Goal: Information Seeking & Learning: Learn about a topic

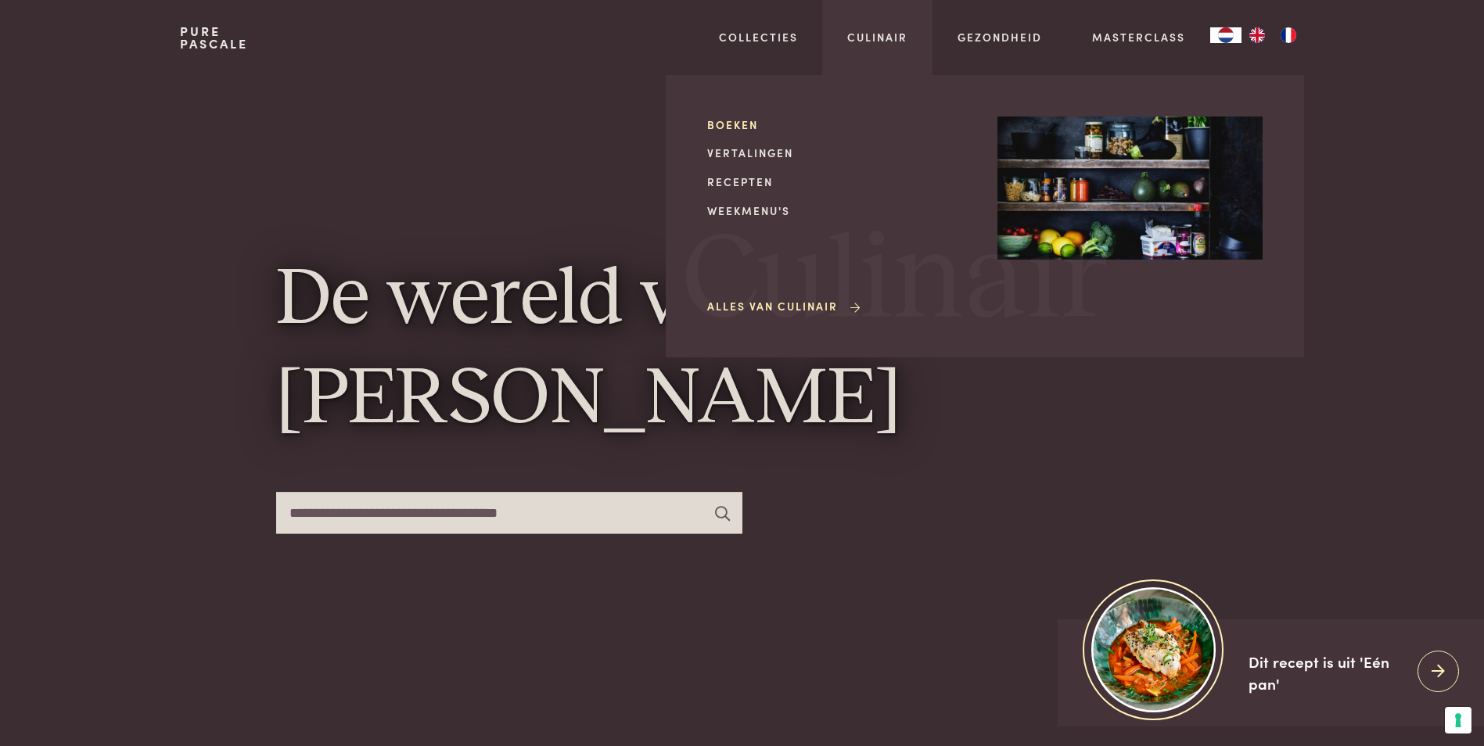
click at [742, 121] on link "Boeken" at bounding box center [839, 125] width 265 height 16
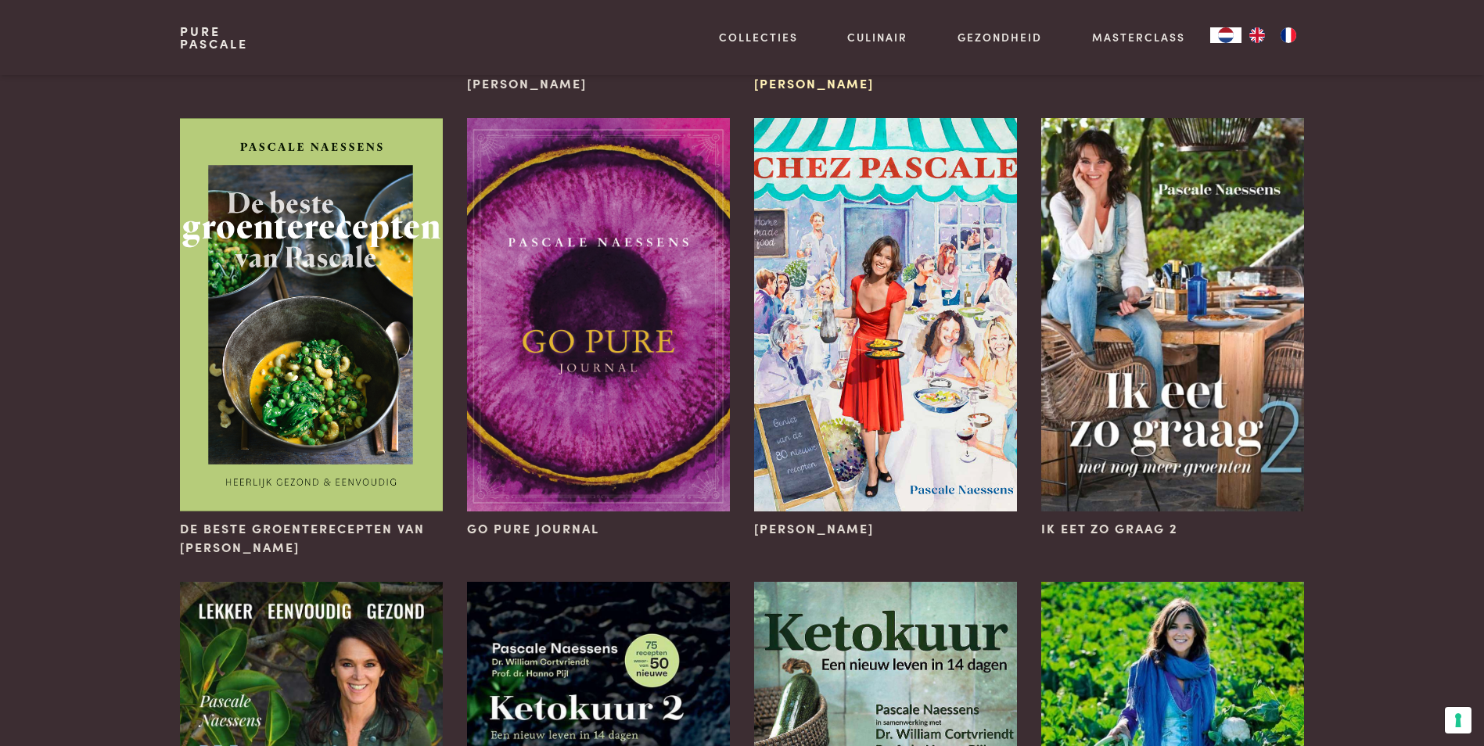
scroll to position [391, 0]
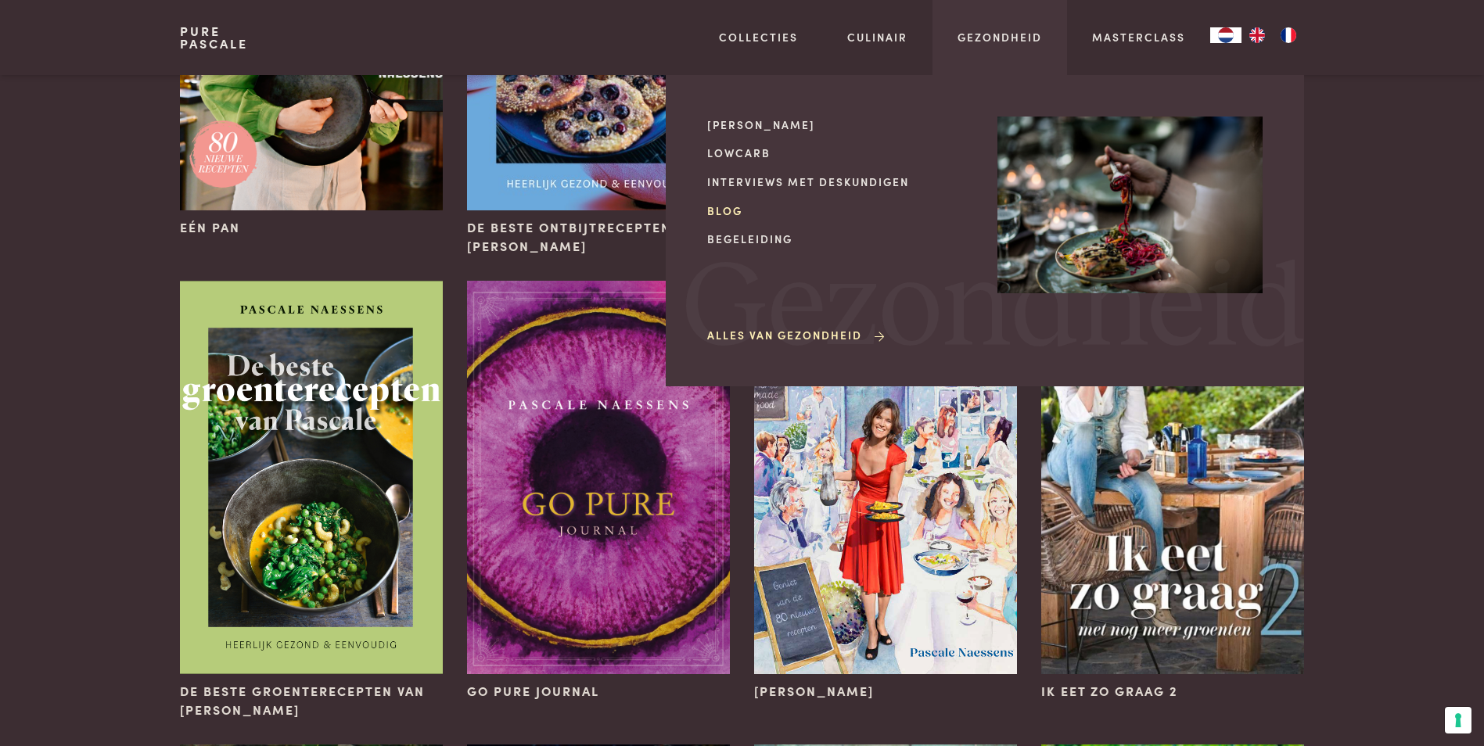
click at [742, 207] on link "Blog" at bounding box center [839, 211] width 265 height 16
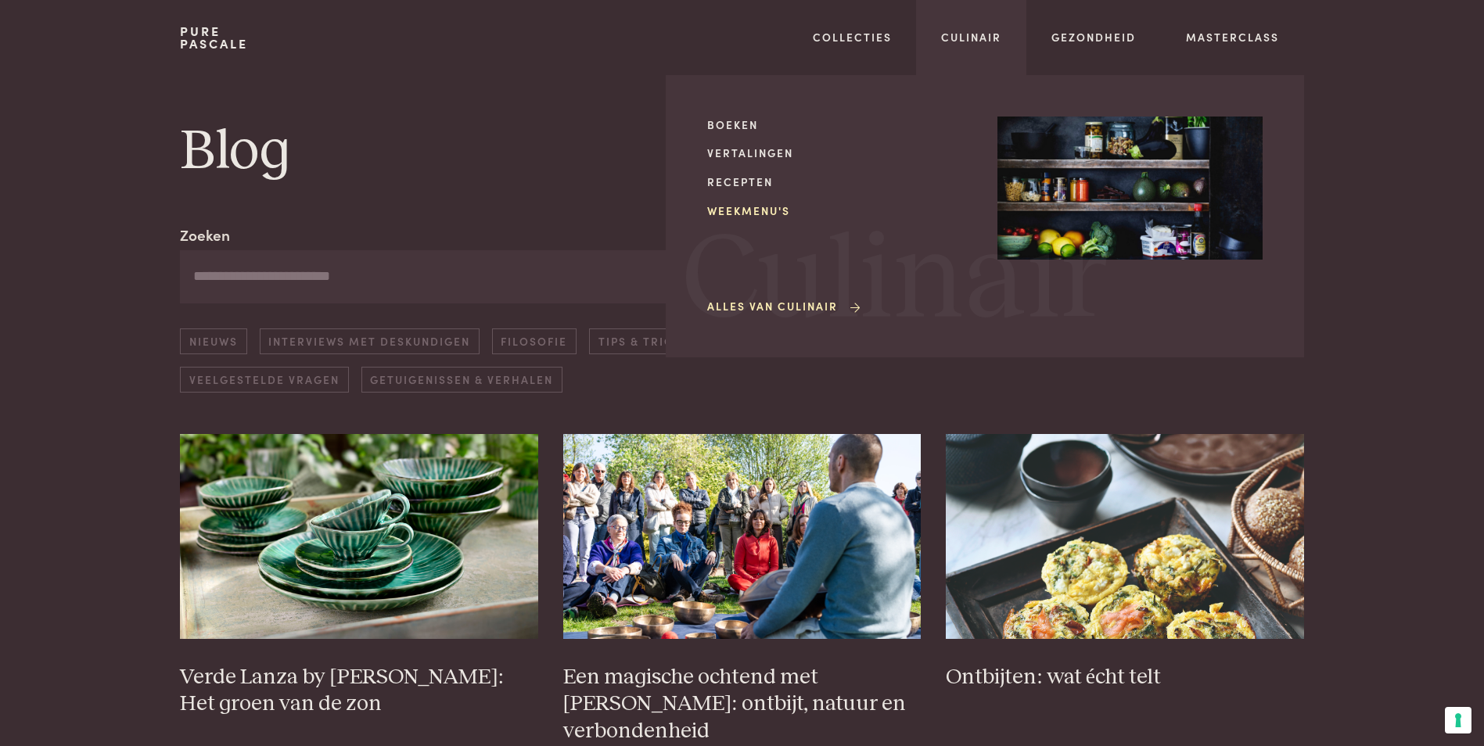
click at [753, 208] on link "Weekmenu's" at bounding box center [839, 211] width 265 height 16
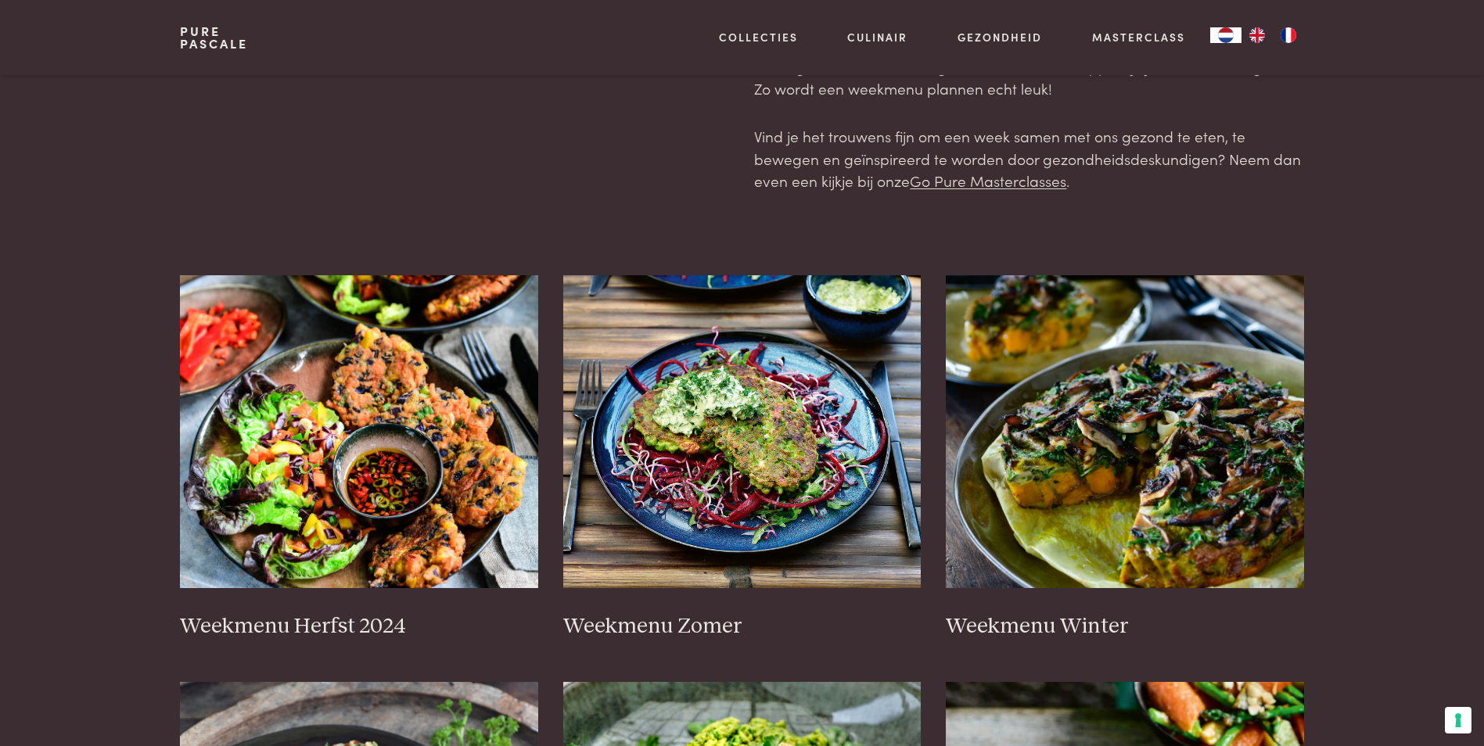
scroll to position [313, 0]
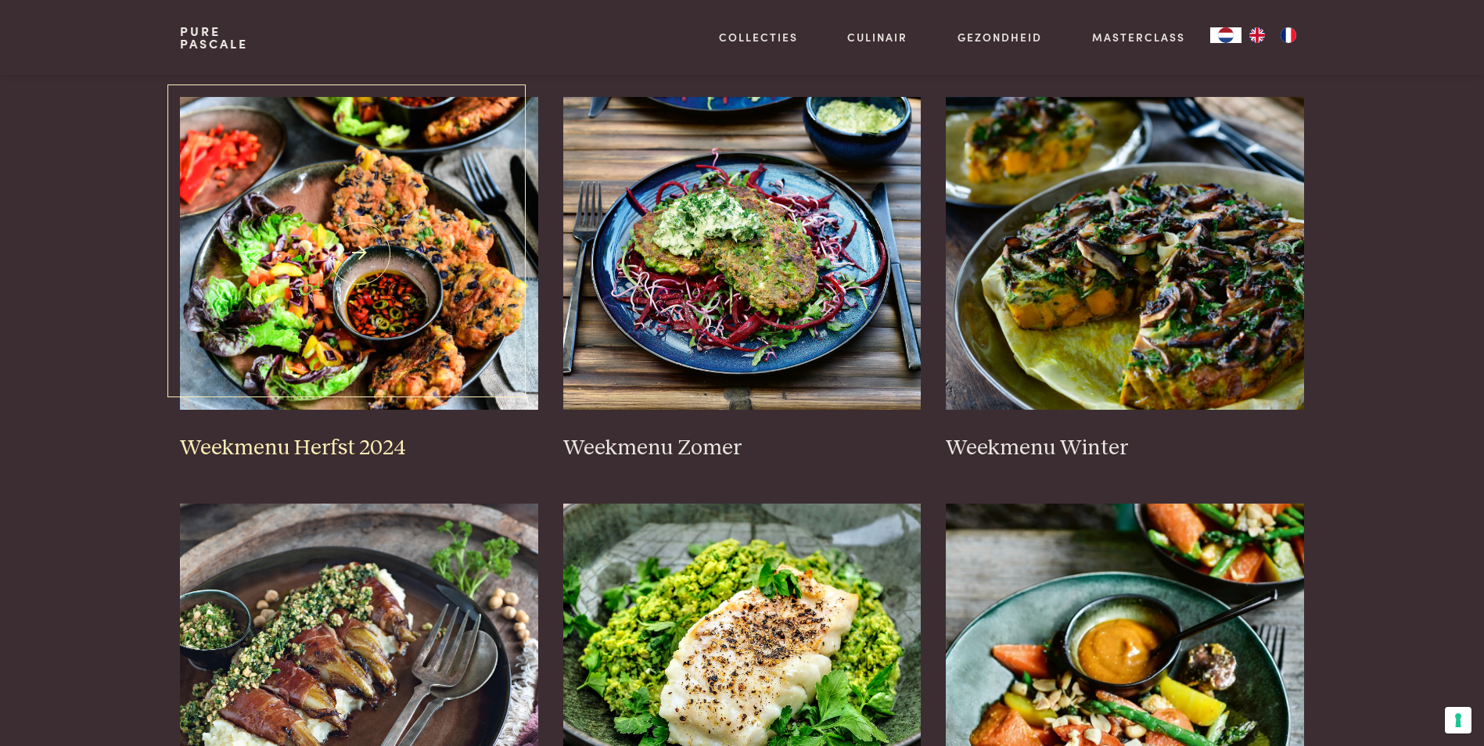
click at [337, 444] on h3 "Weekmenu Herfst 2024" at bounding box center [359, 448] width 358 height 27
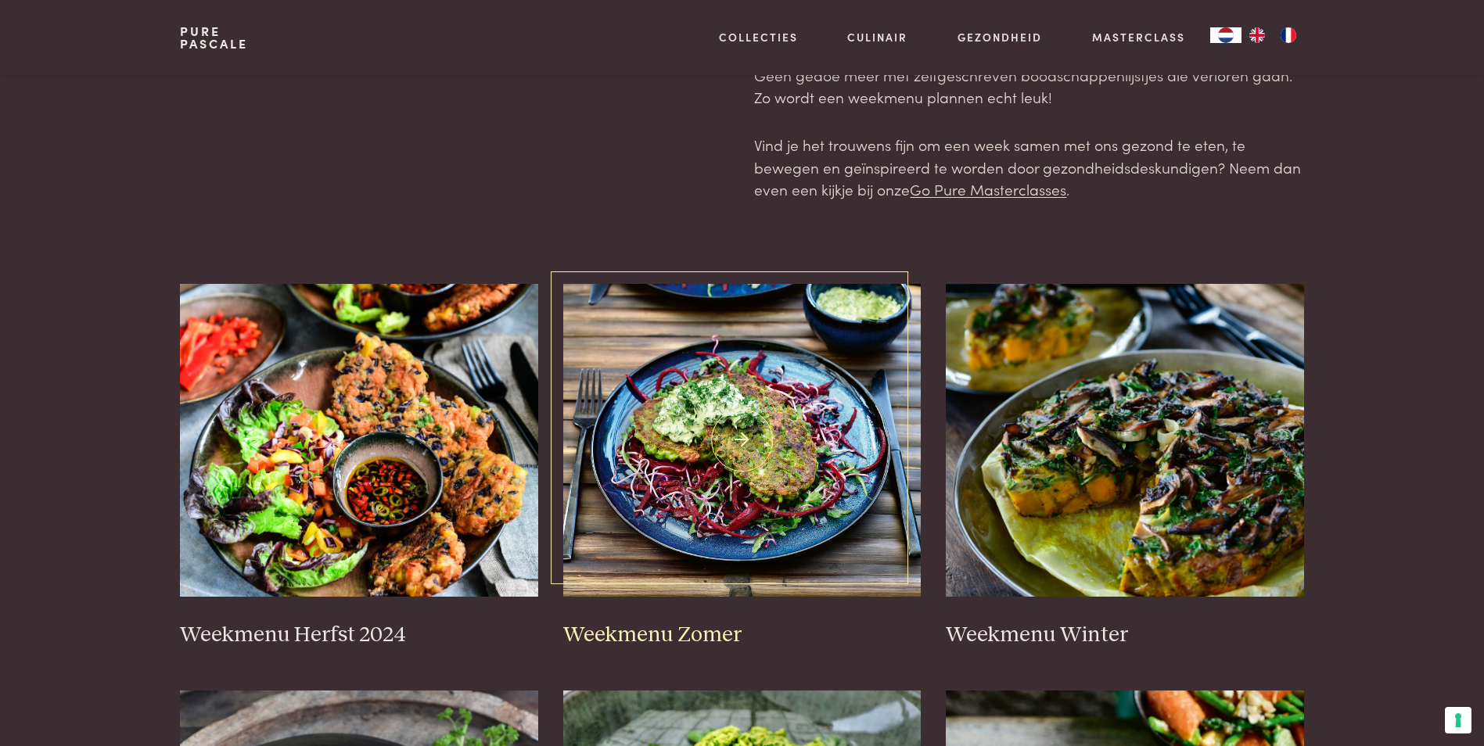
scroll to position [235, 0]
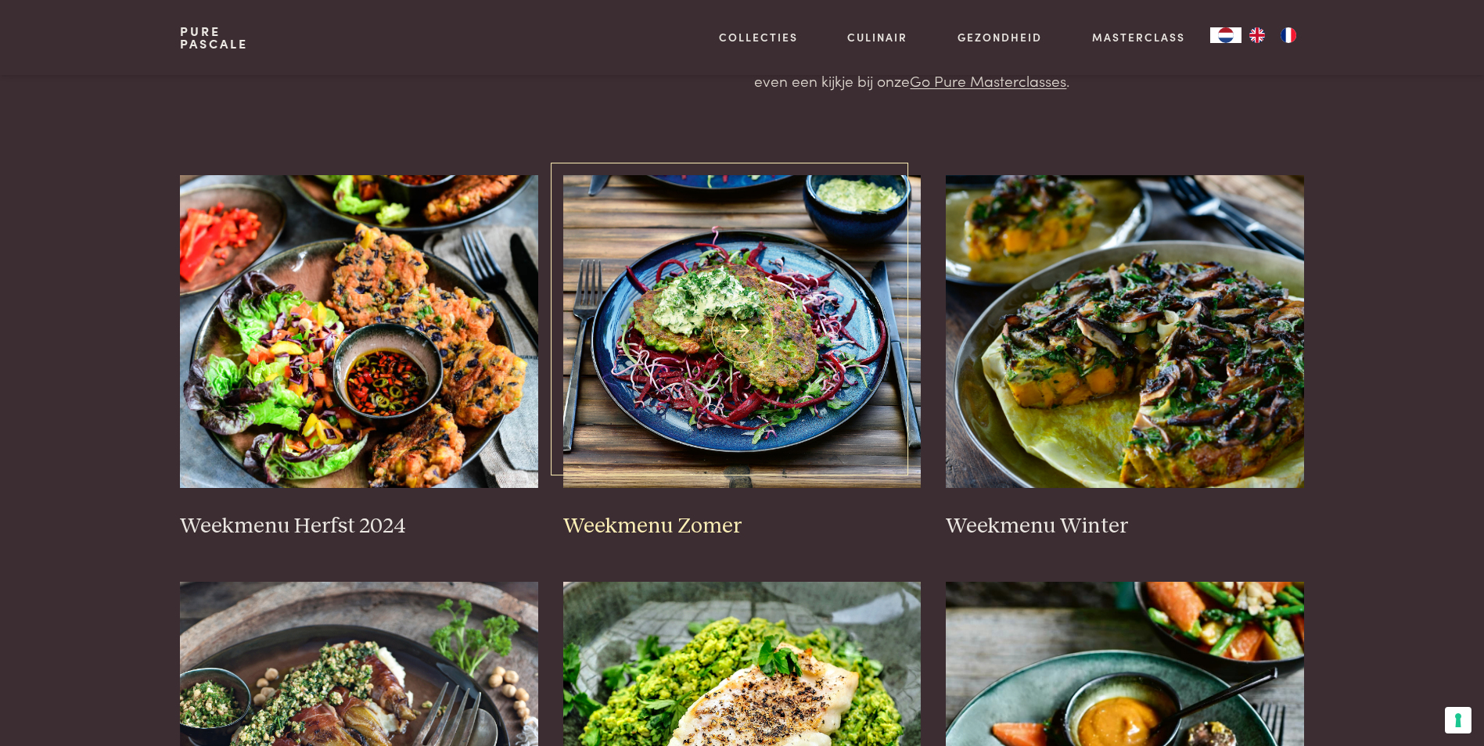
click at [656, 523] on h3 "Weekmenu Zomer" at bounding box center [742, 526] width 358 height 27
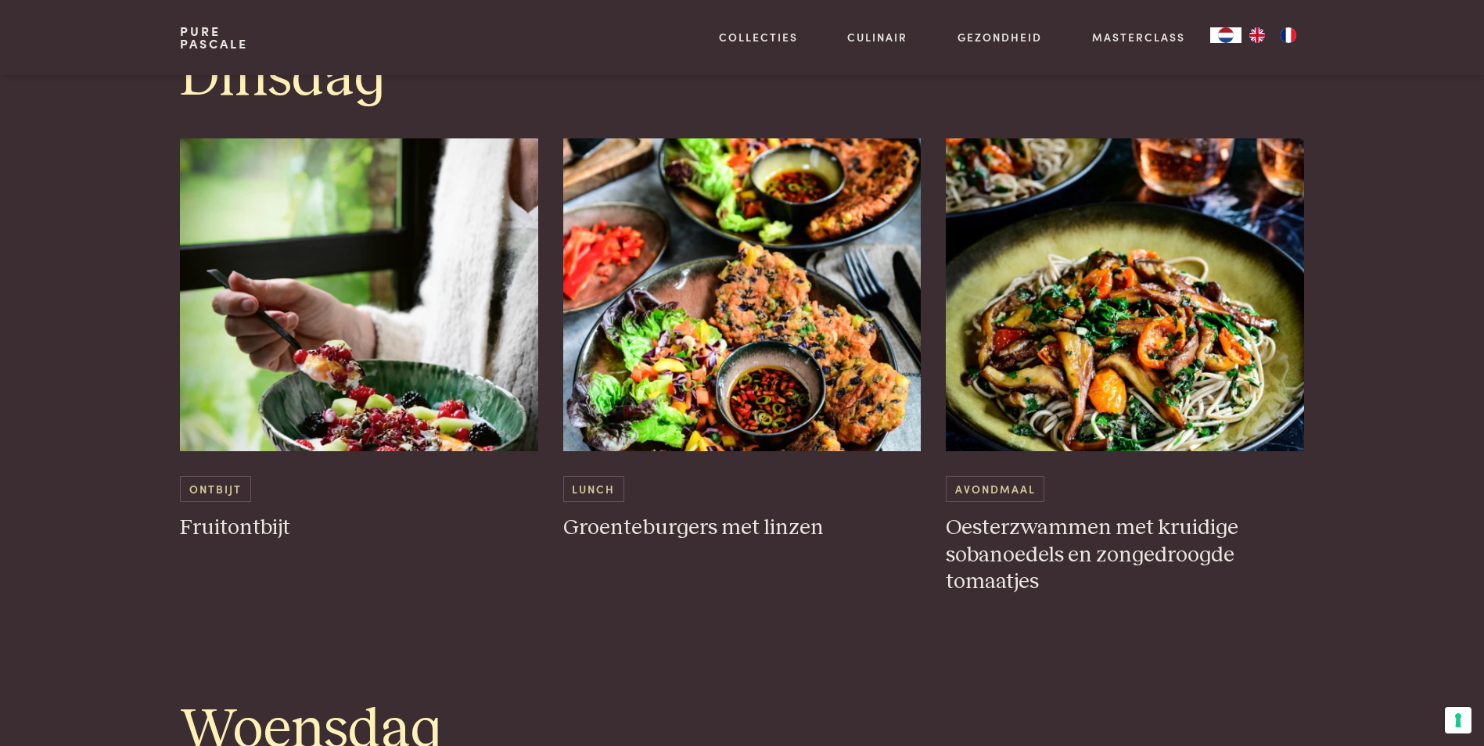
scroll to position [1487, 0]
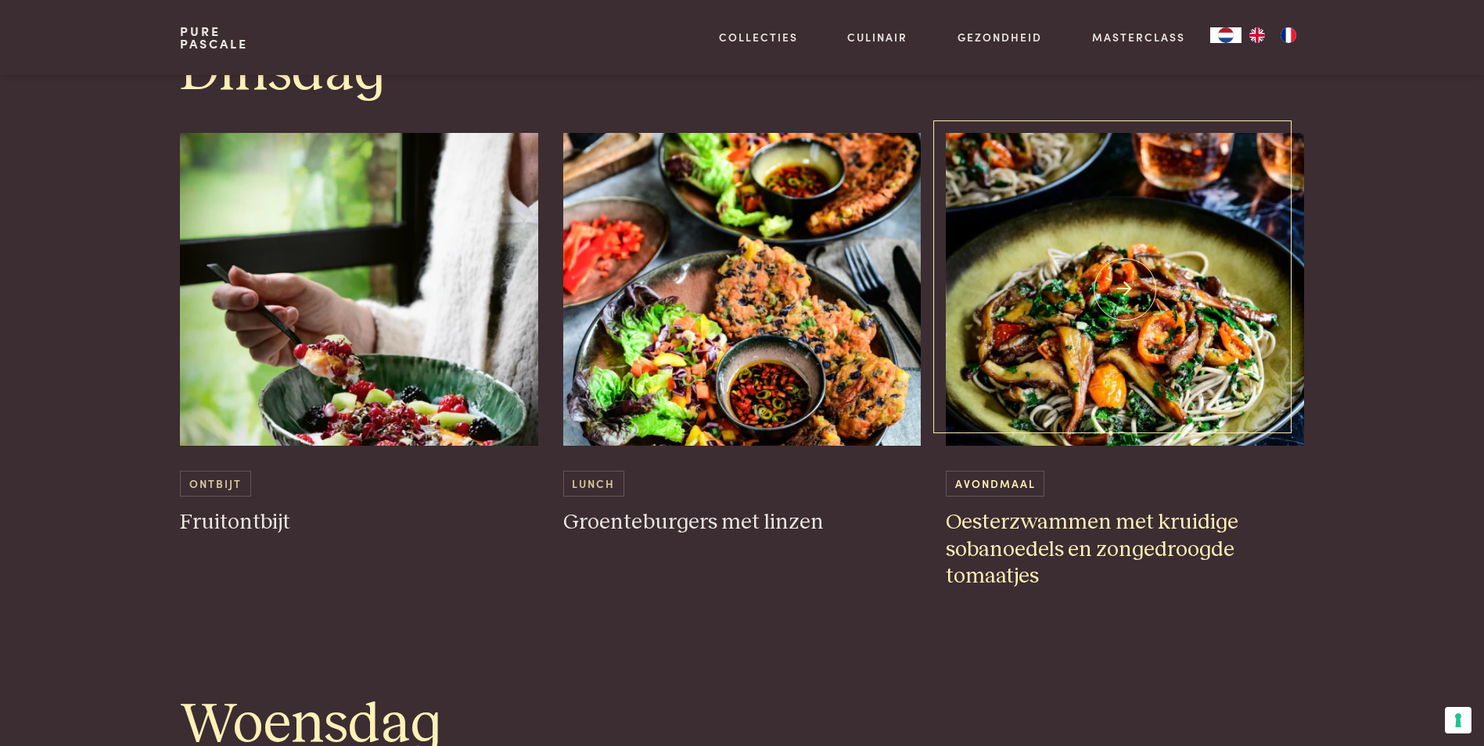
click at [1049, 557] on h3 "Oesterzwammen met kruidige sobanoedels en zongedroogde tomaatjes" at bounding box center [1125, 549] width 358 height 81
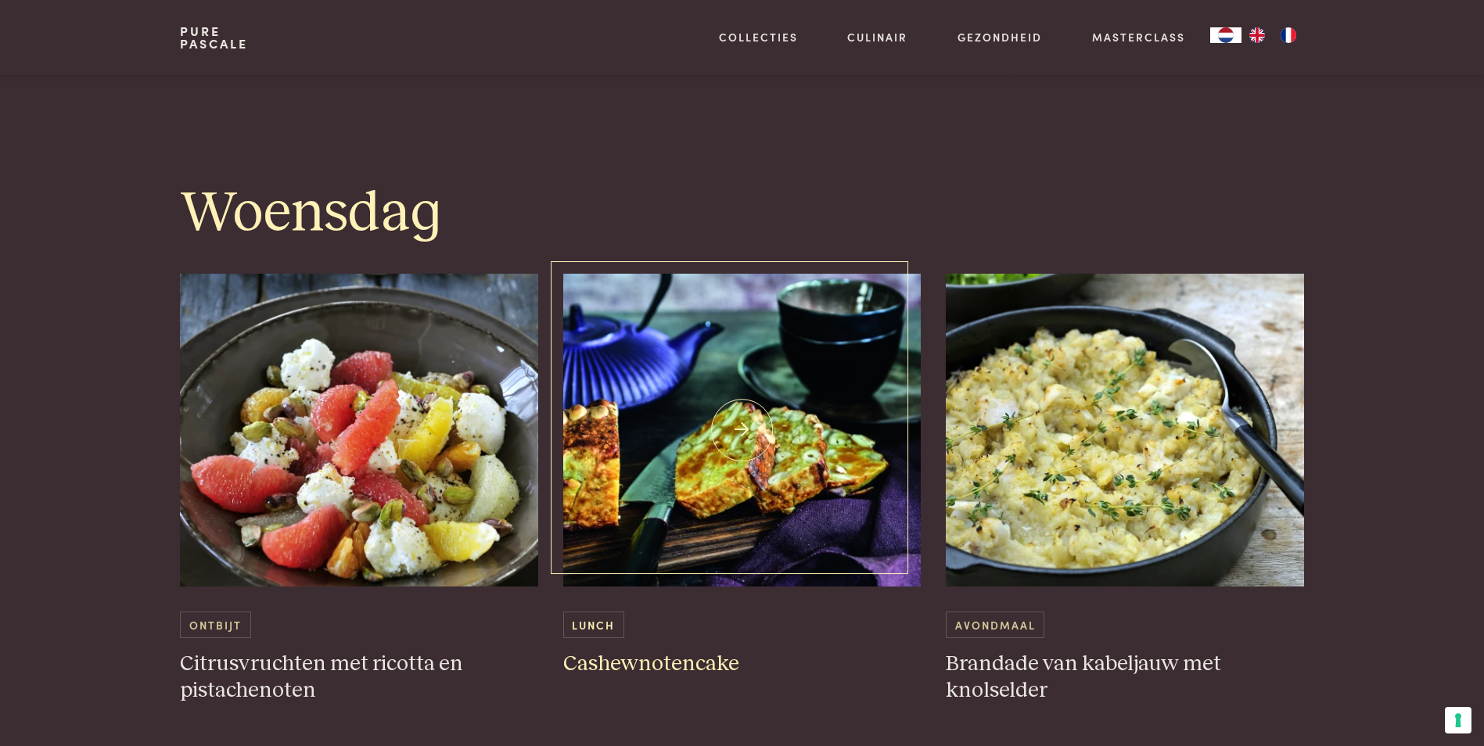
scroll to position [2112, 0]
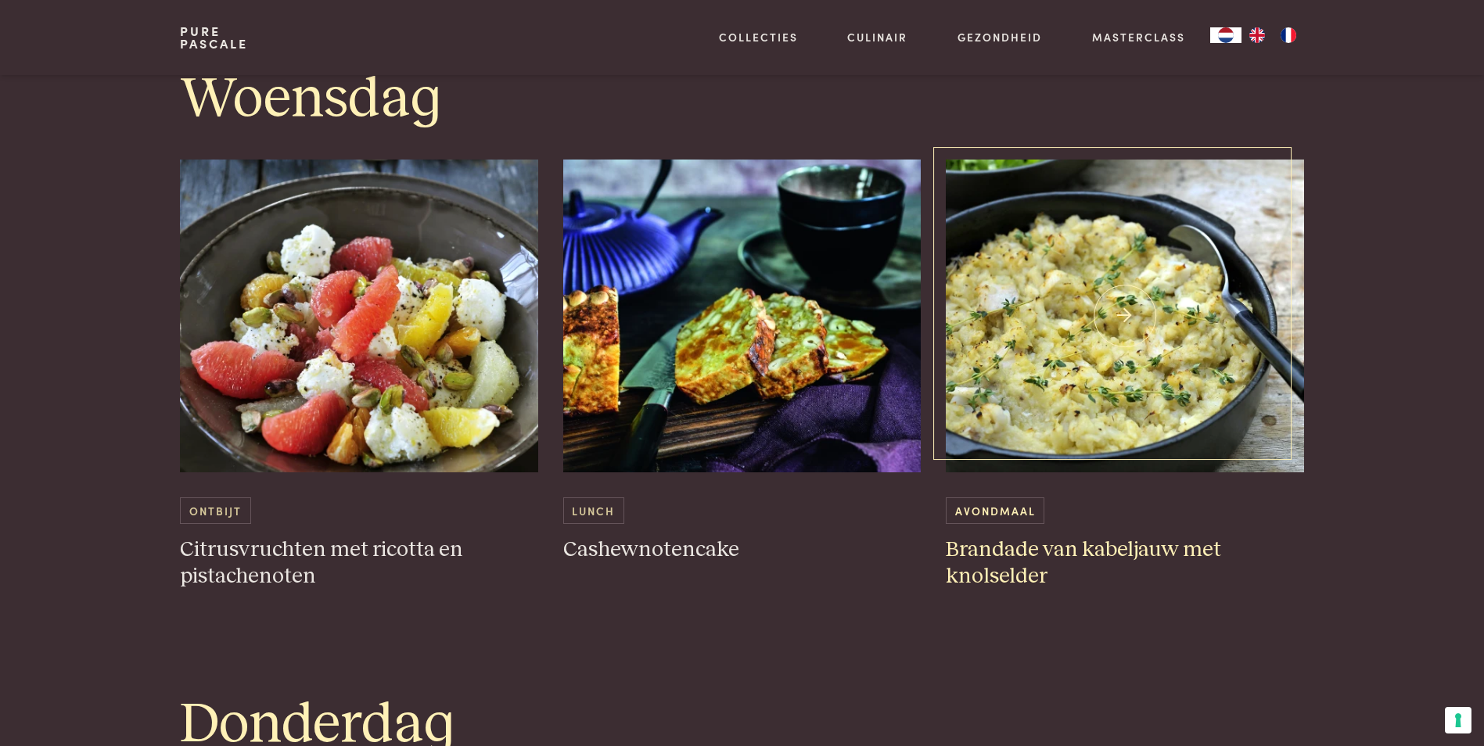
click at [1120, 329] on img at bounding box center [1125, 316] width 358 height 313
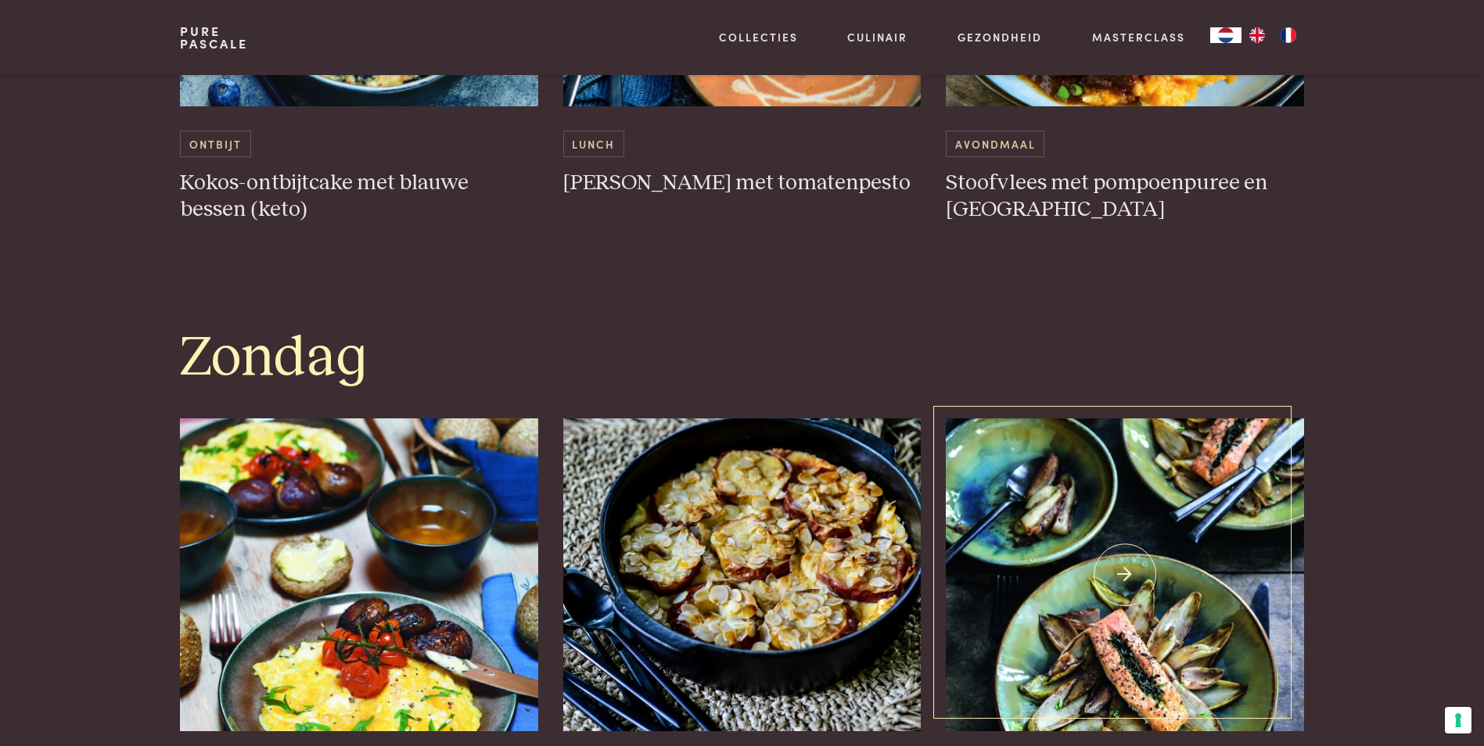
scroll to position [4068, 0]
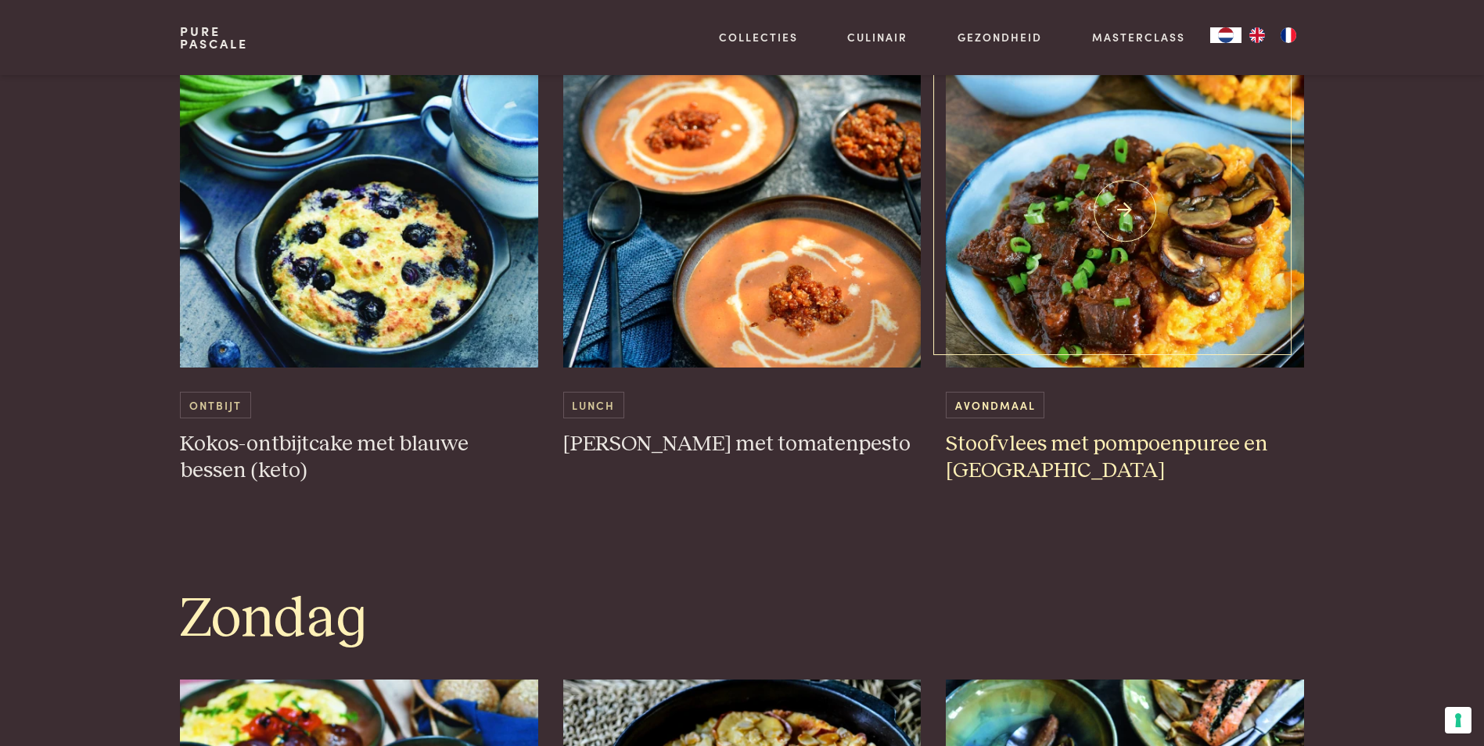
click at [1131, 436] on h3 "Stoofvlees met pompoenpuree en [GEOGRAPHIC_DATA]" at bounding box center [1125, 458] width 358 height 54
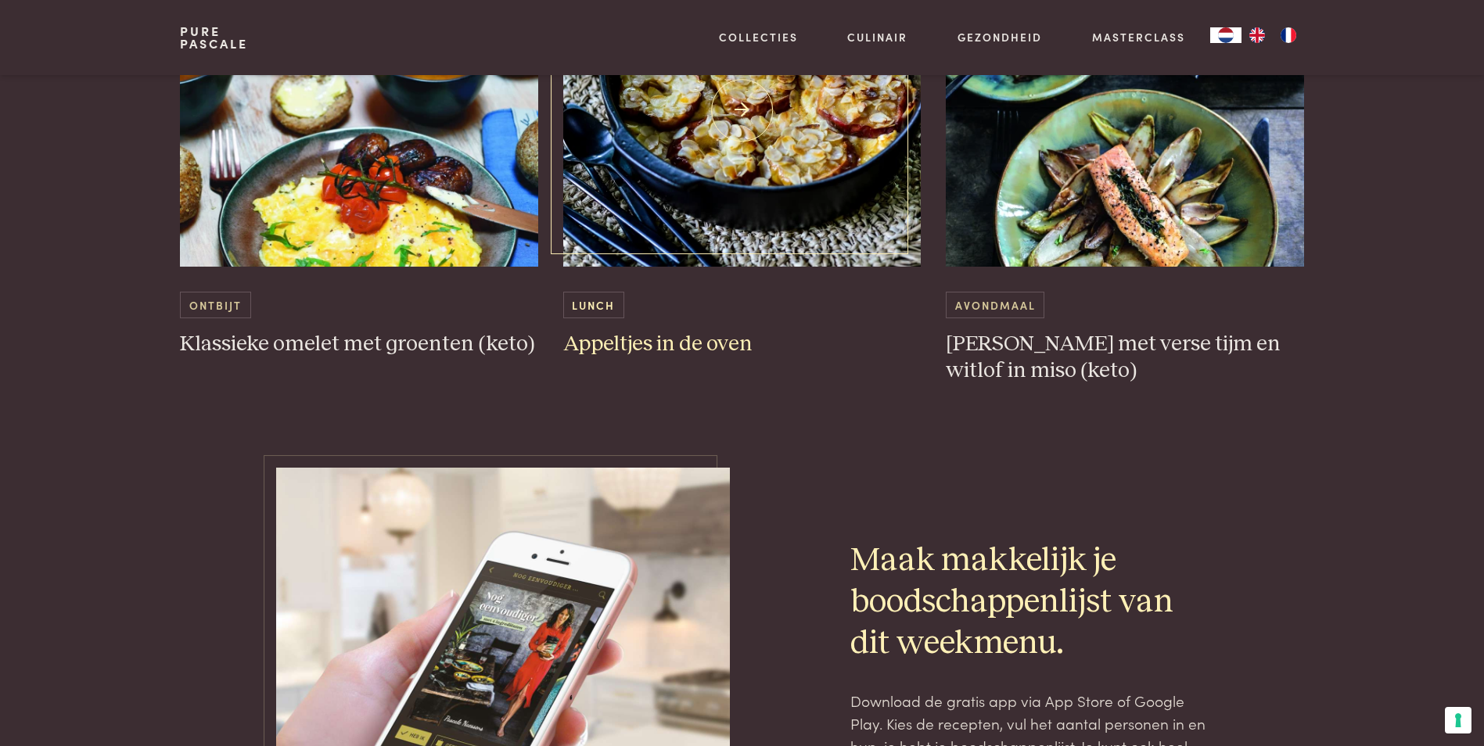
scroll to position [4616, 0]
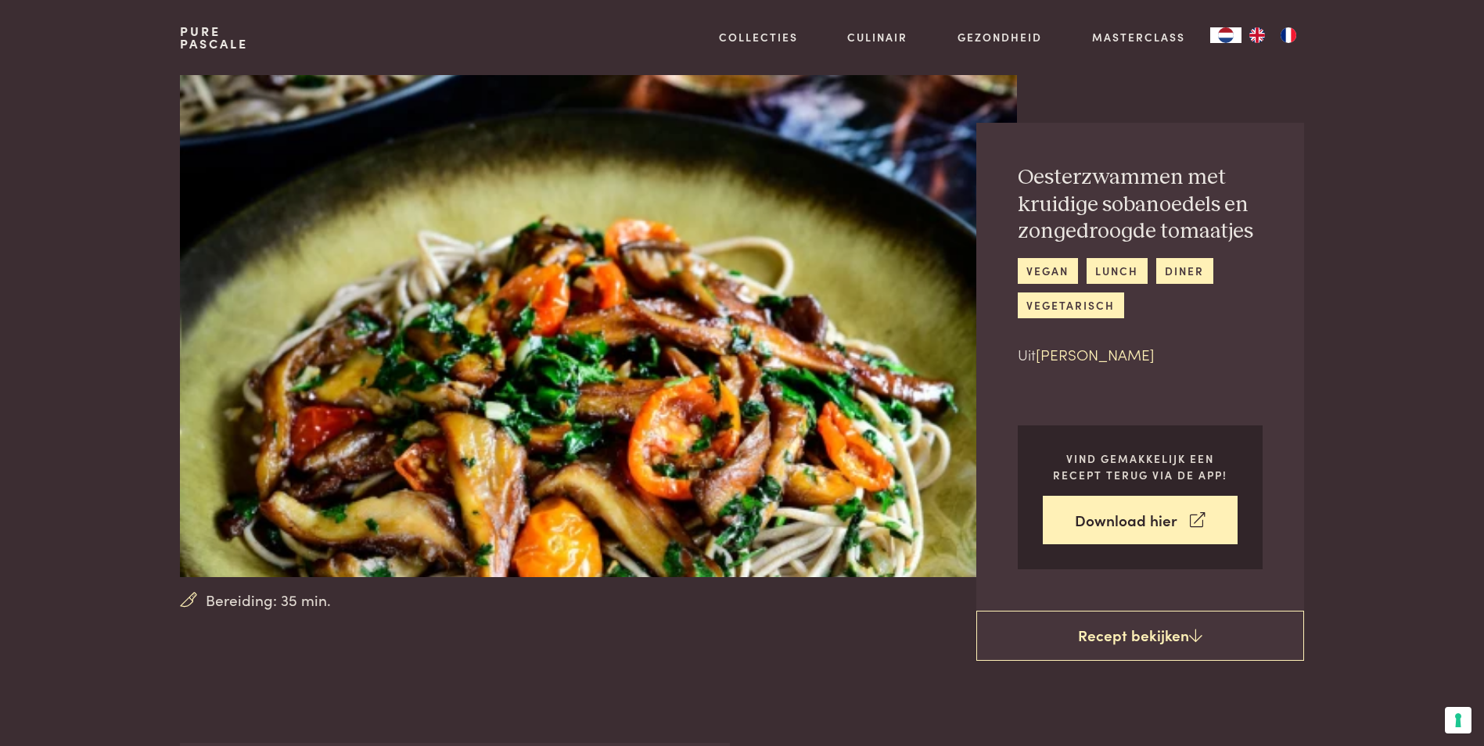
click at [1084, 355] on link "[PERSON_NAME]" at bounding box center [1095, 353] width 119 height 21
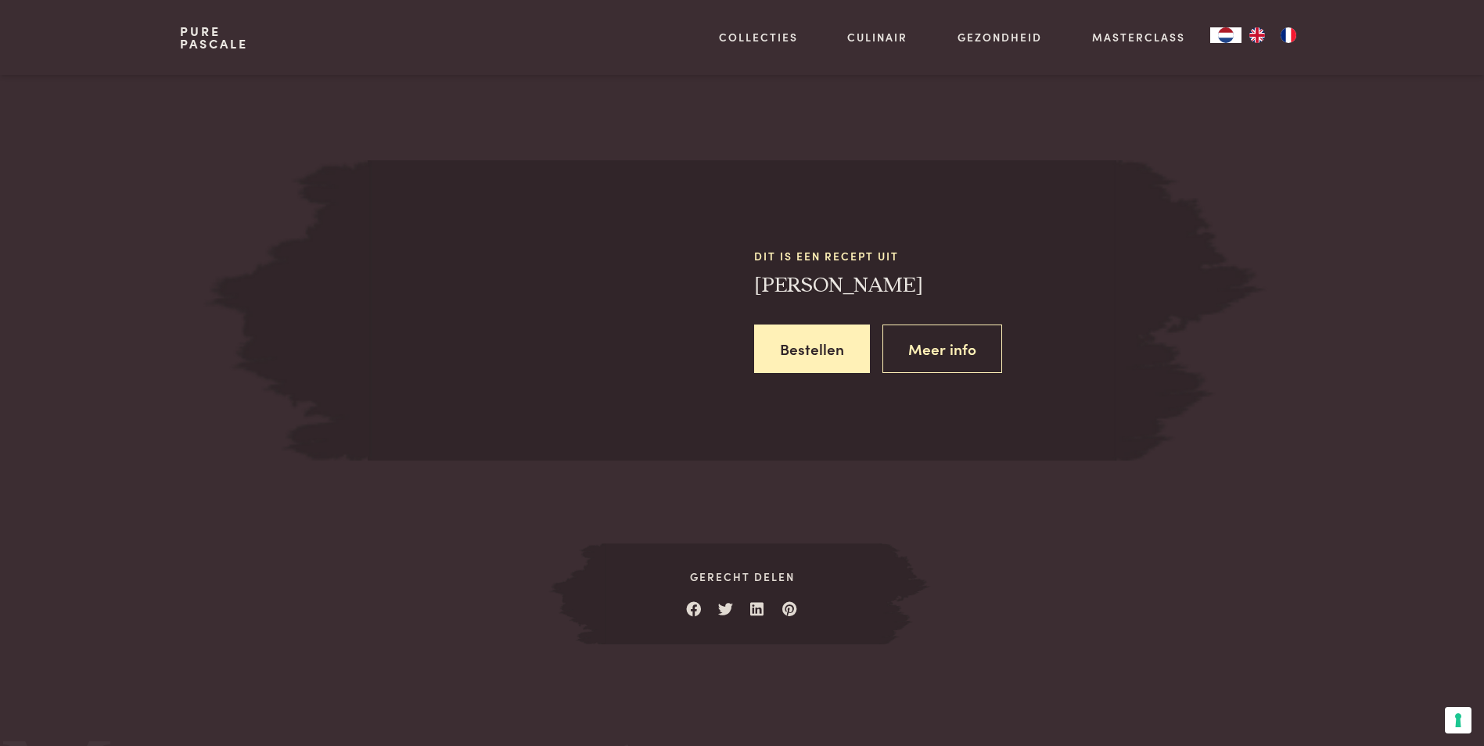
scroll to position [1442, 0]
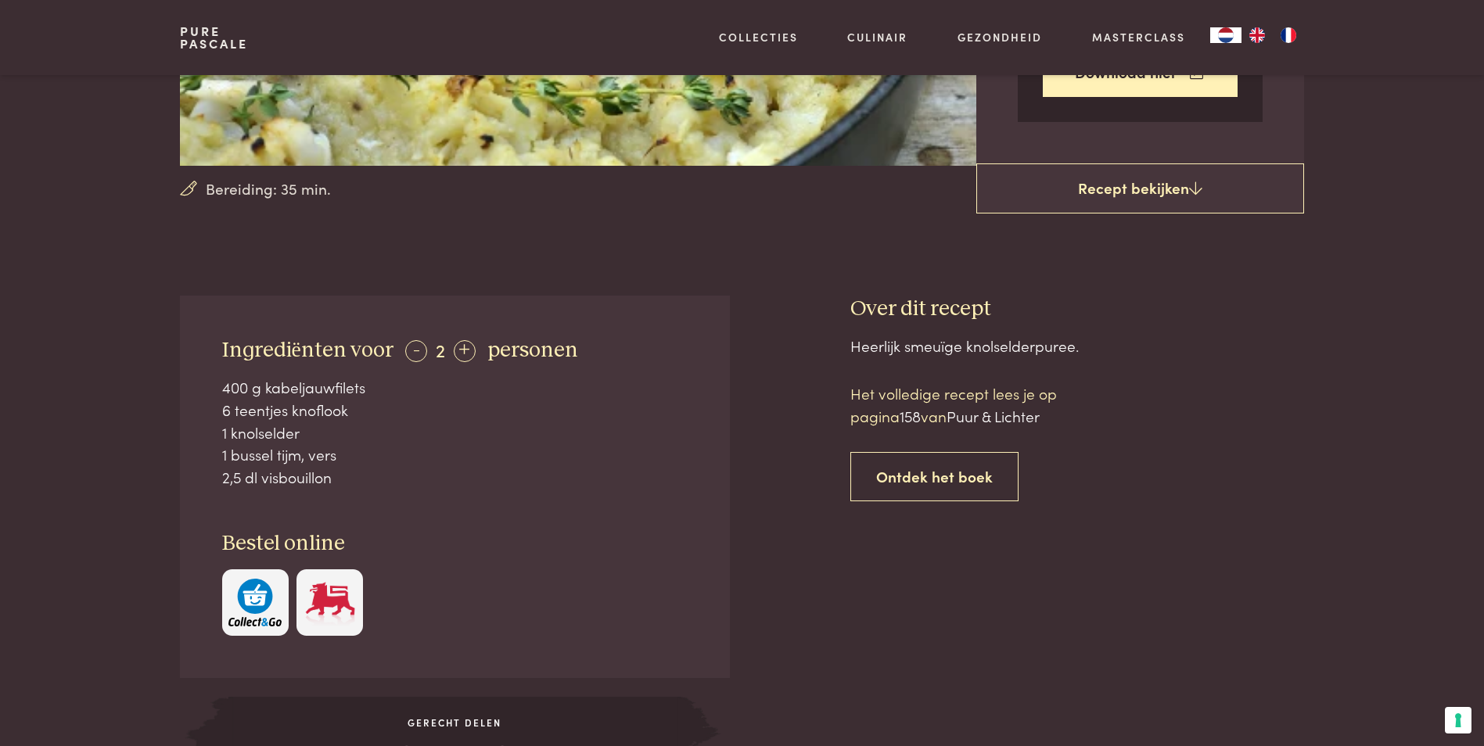
scroll to position [548, 0]
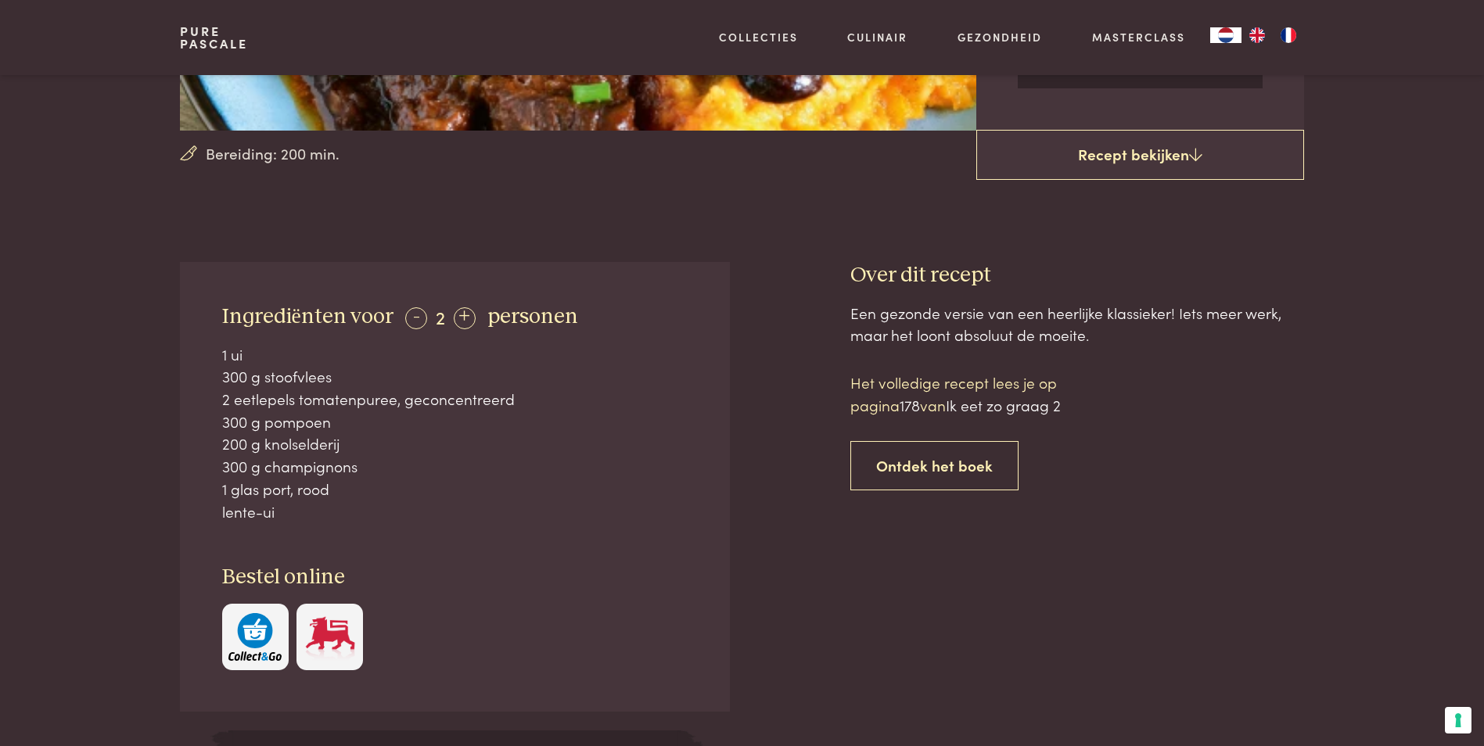
scroll to position [548, 0]
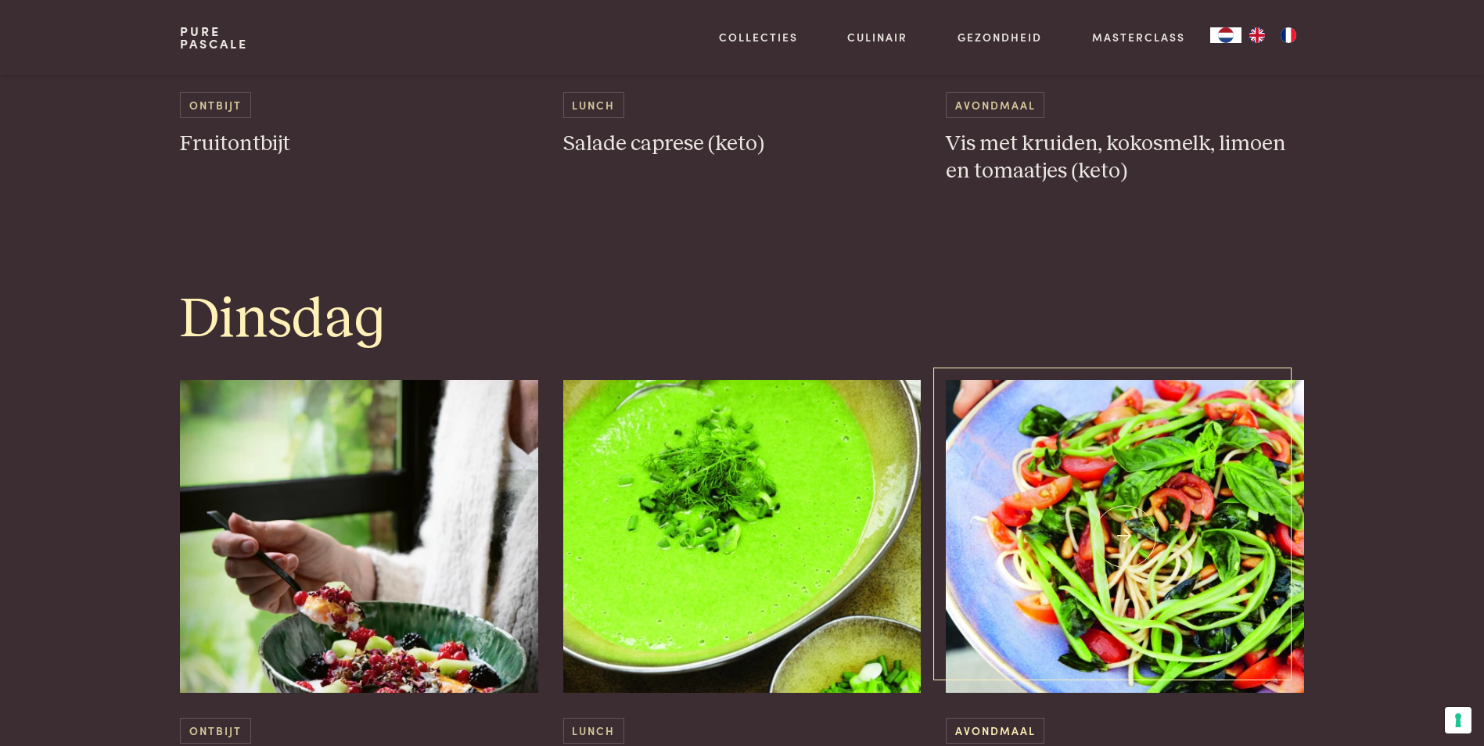
scroll to position [1330, 0]
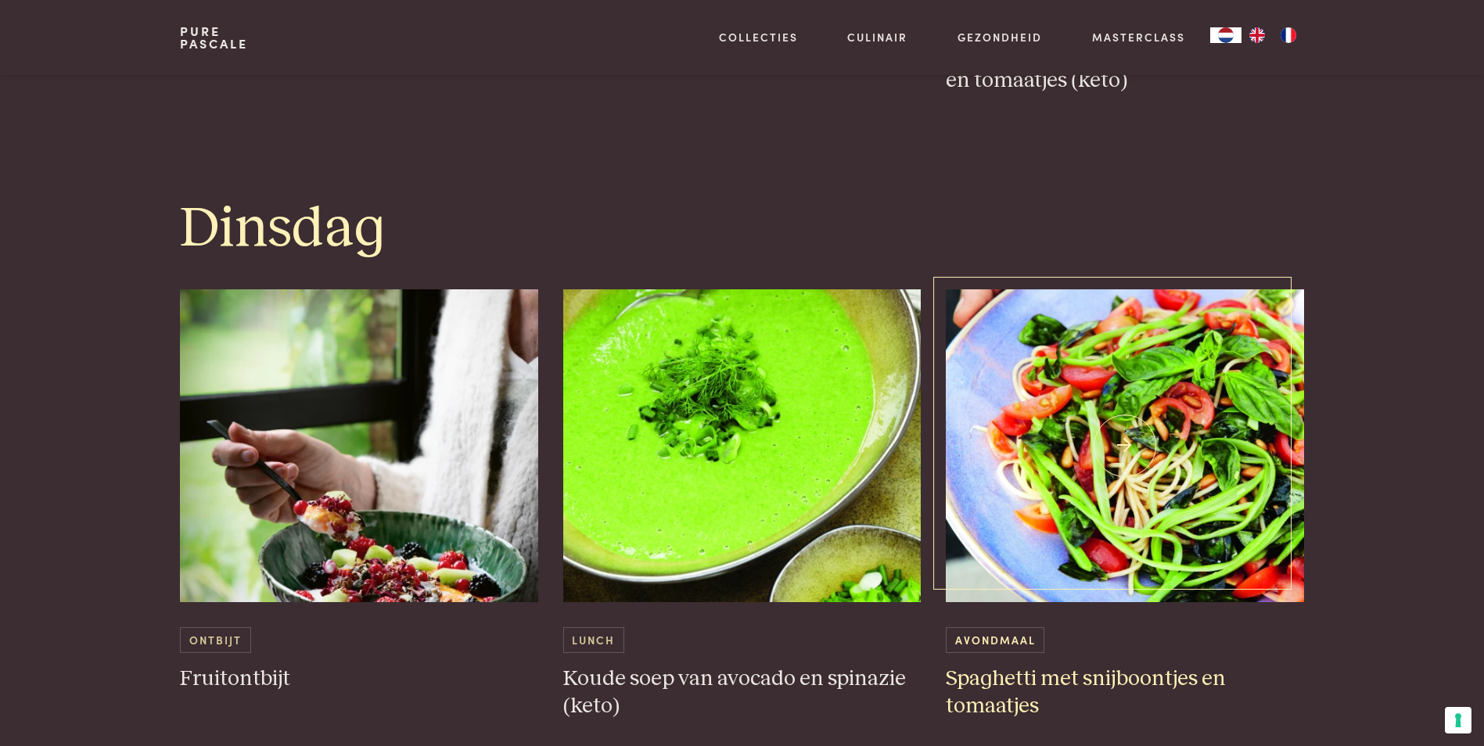
click at [1133, 431] on img at bounding box center [1125, 445] width 358 height 313
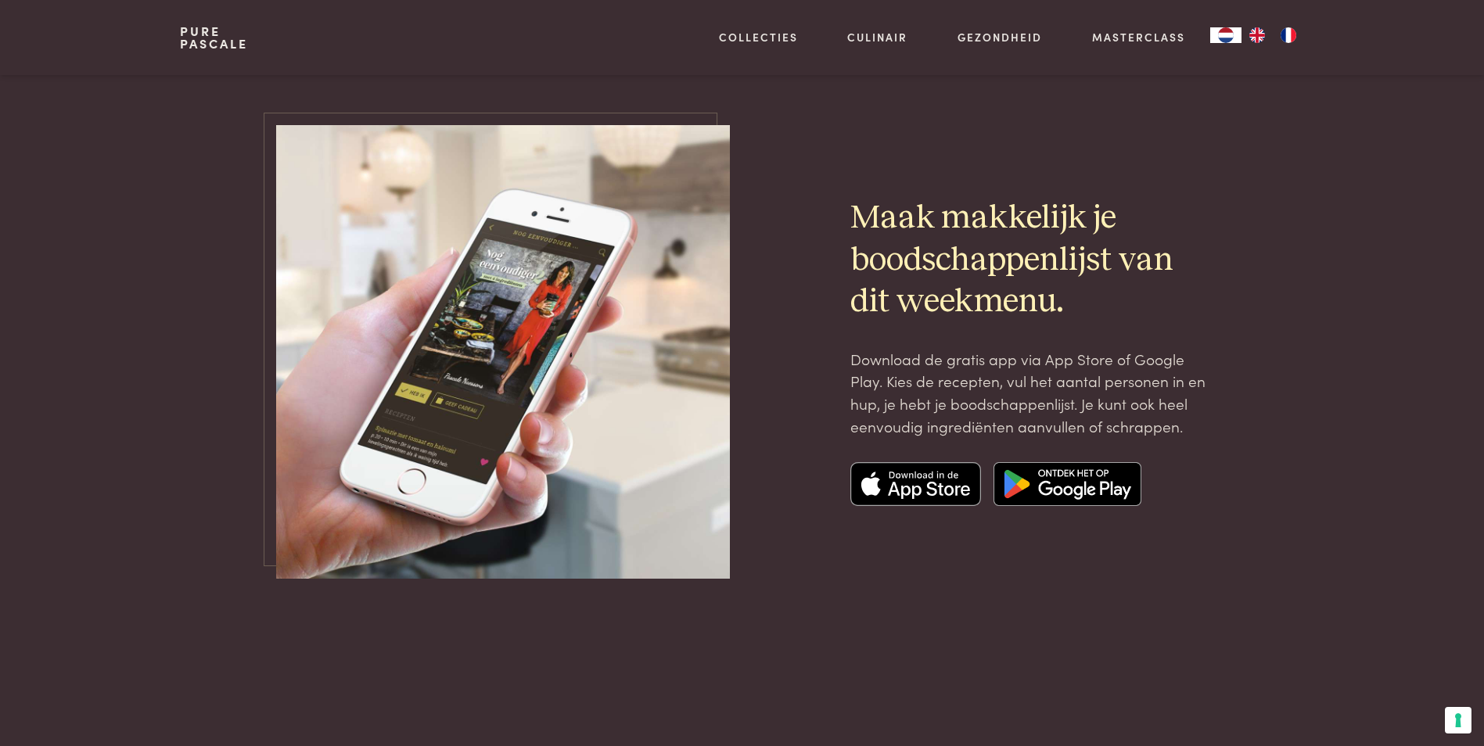
scroll to position [5320, 0]
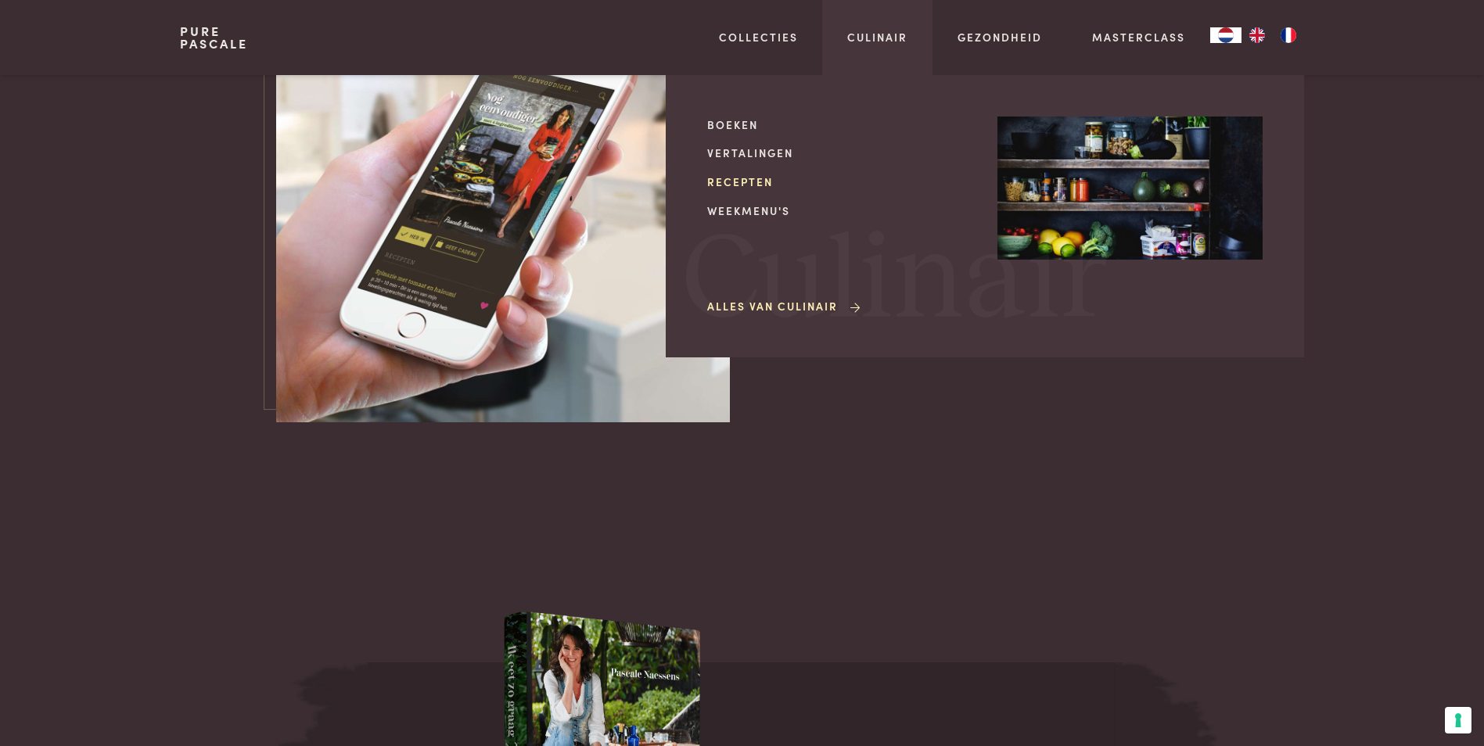
click at [742, 177] on link "Recepten" at bounding box center [839, 182] width 265 height 16
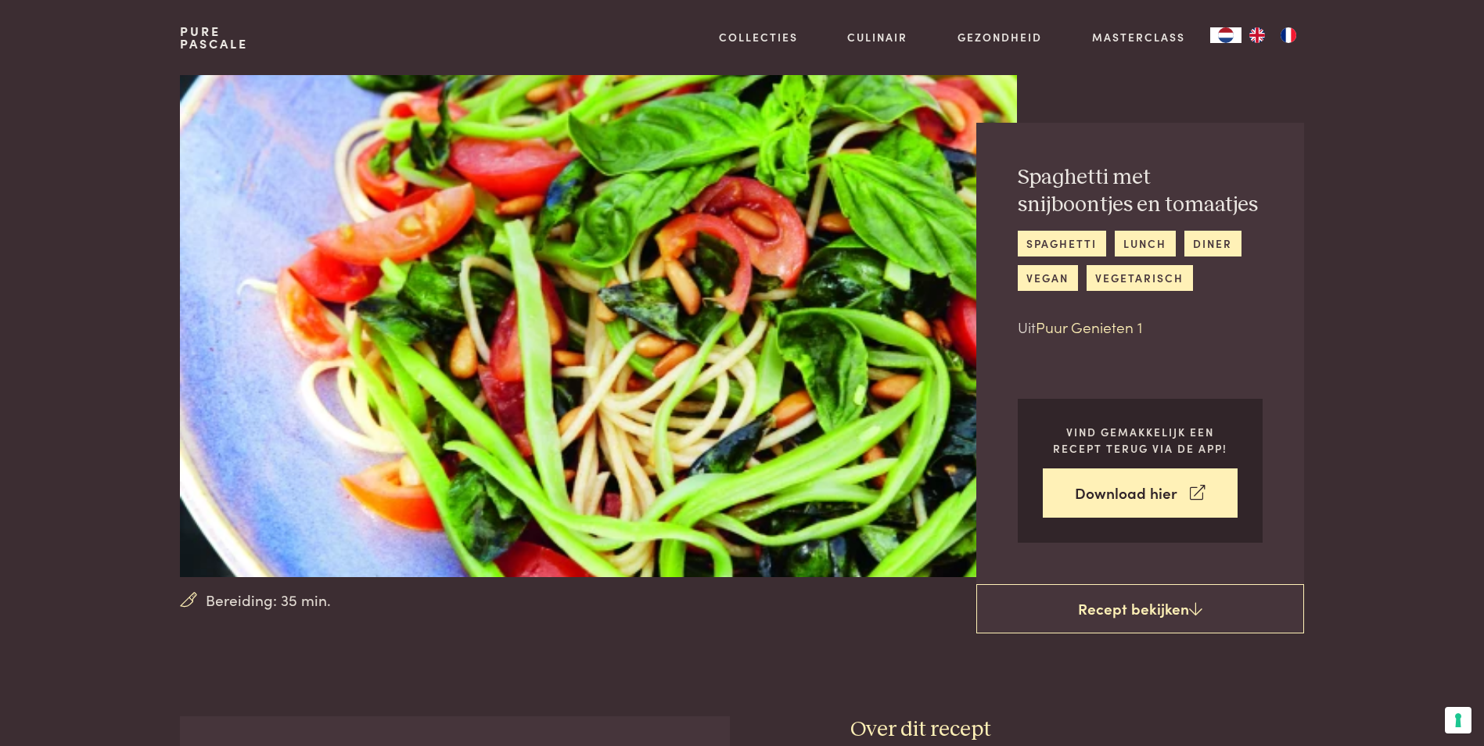
click at [1090, 328] on link "Puur Genieten 1" at bounding box center [1089, 326] width 106 height 21
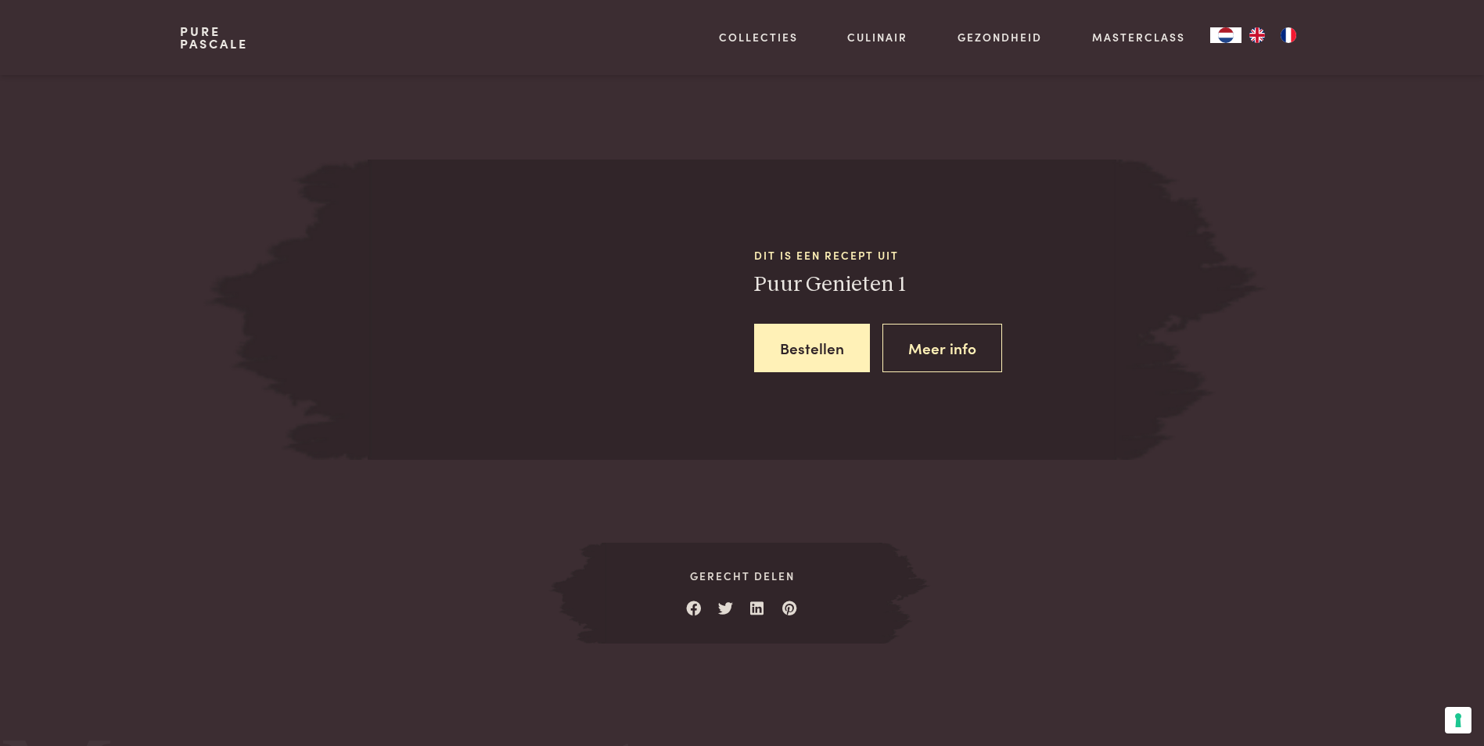
scroll to position [1370, 0]
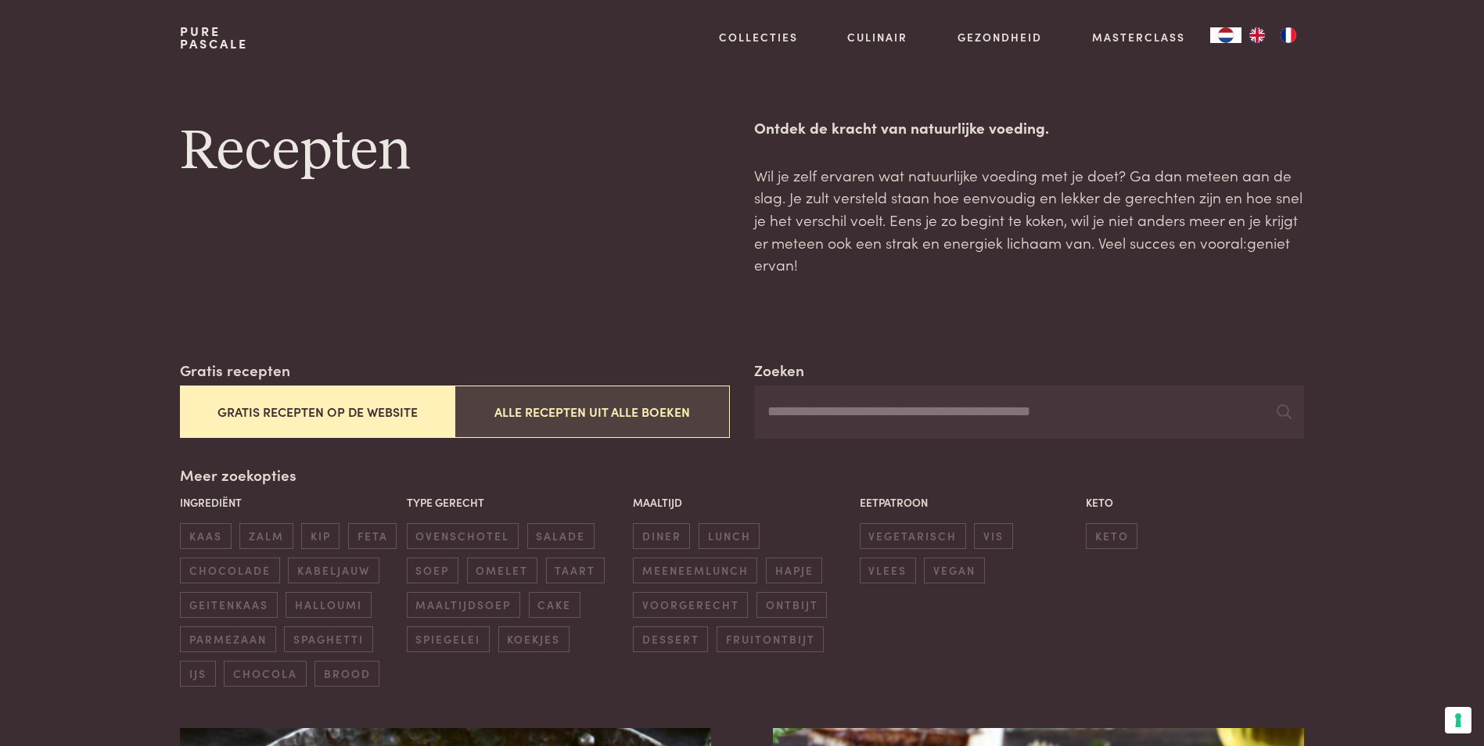
click at [697, 411] on button "Alle recepten uit alle boeken" at bounding box center [592, 412] width 275 height 52
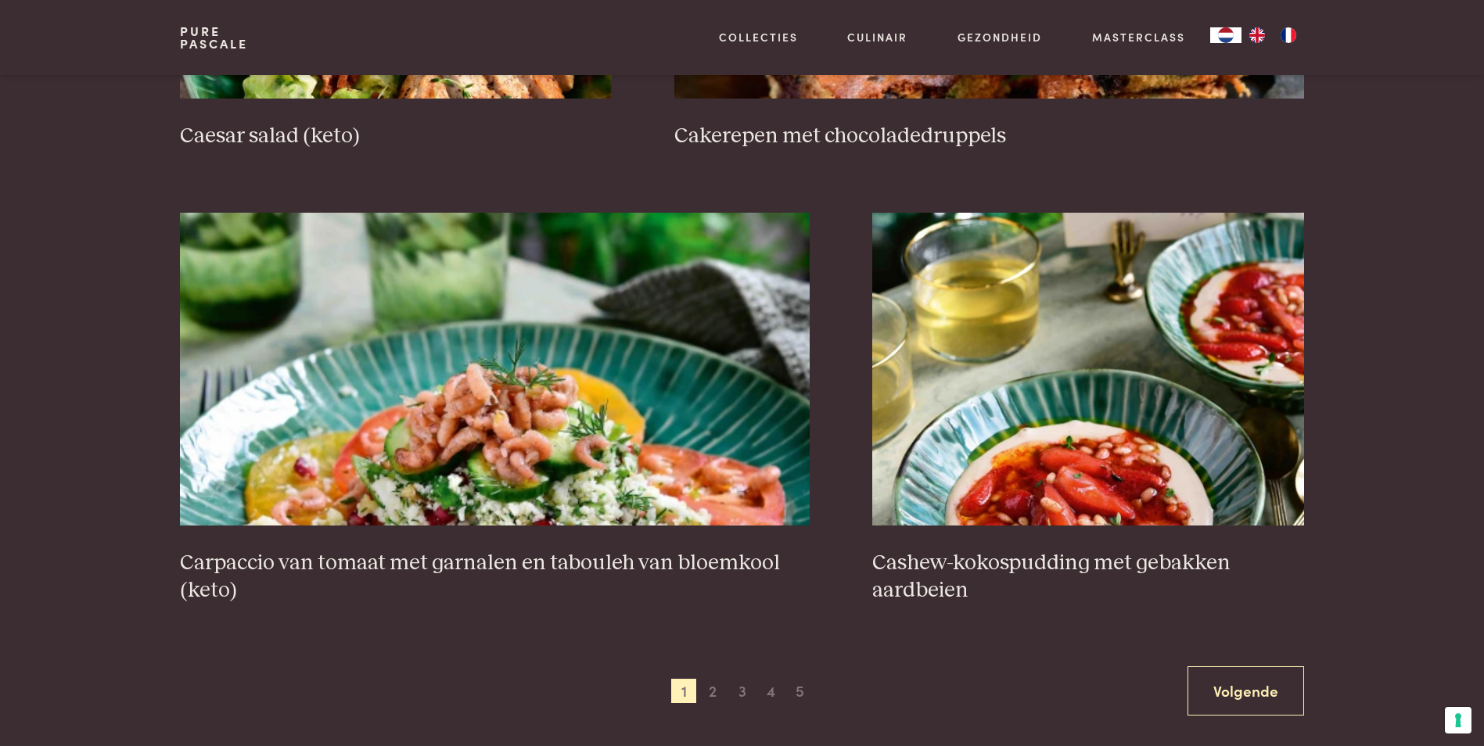
scroll to position [2785, 0]
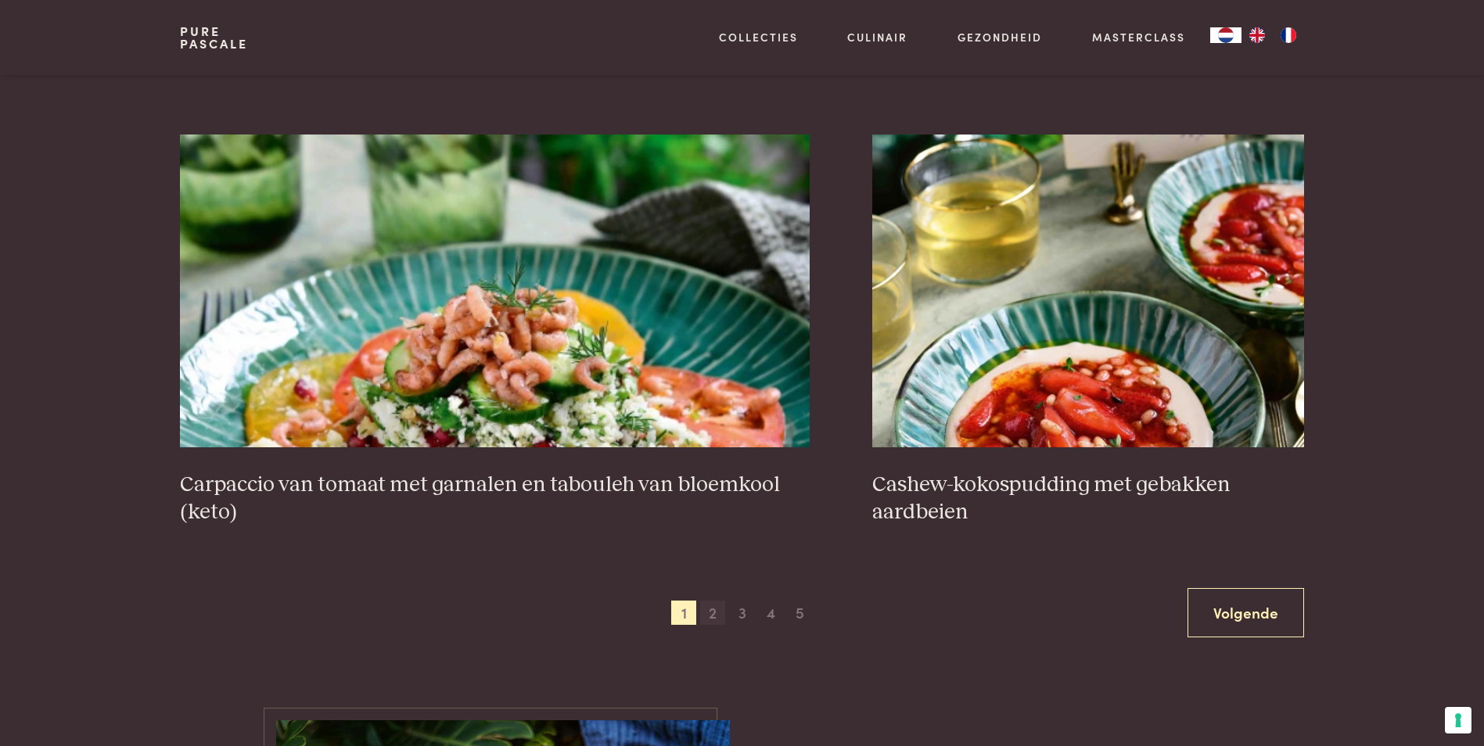
click at [710, 613] on span "2" at bounding box center [712, 613] width 25 height 25
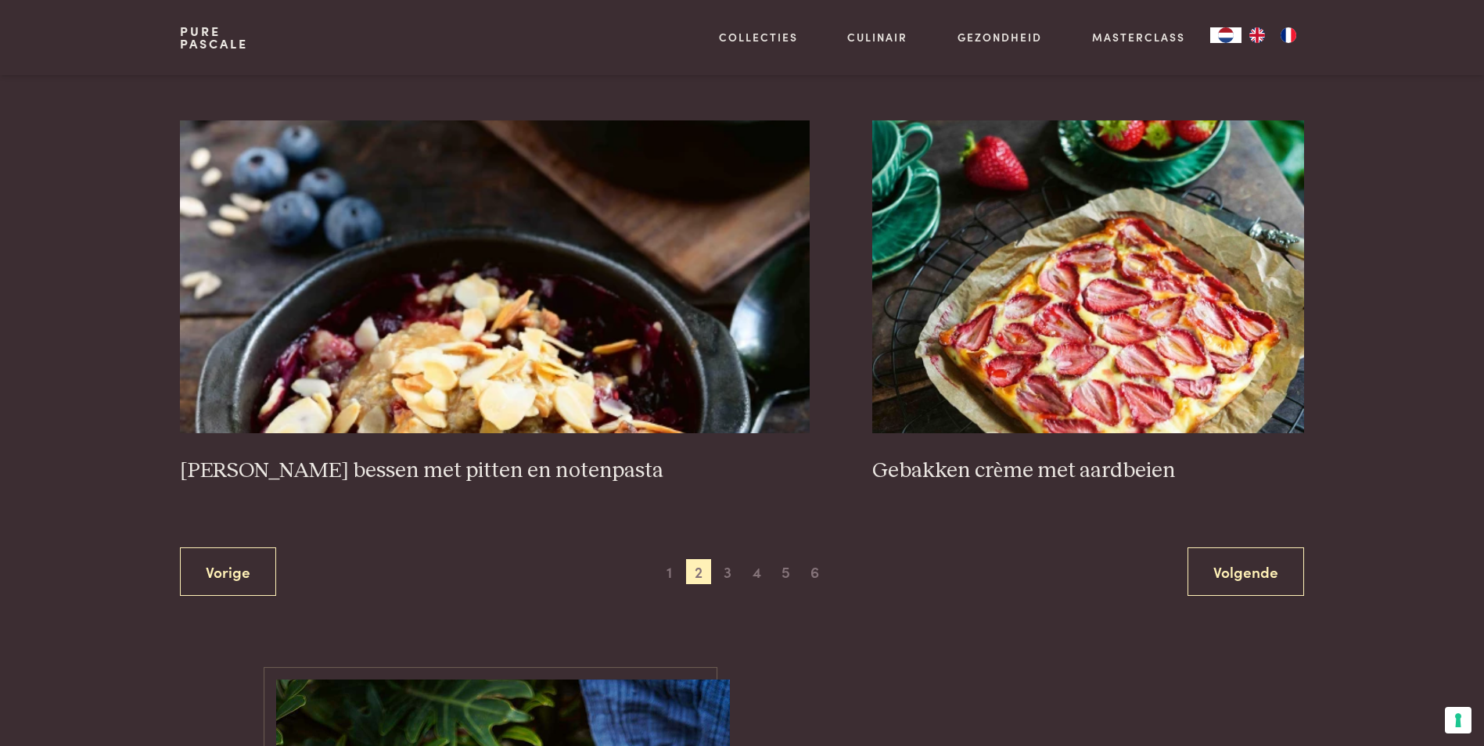
scroll to position [2941, 0]
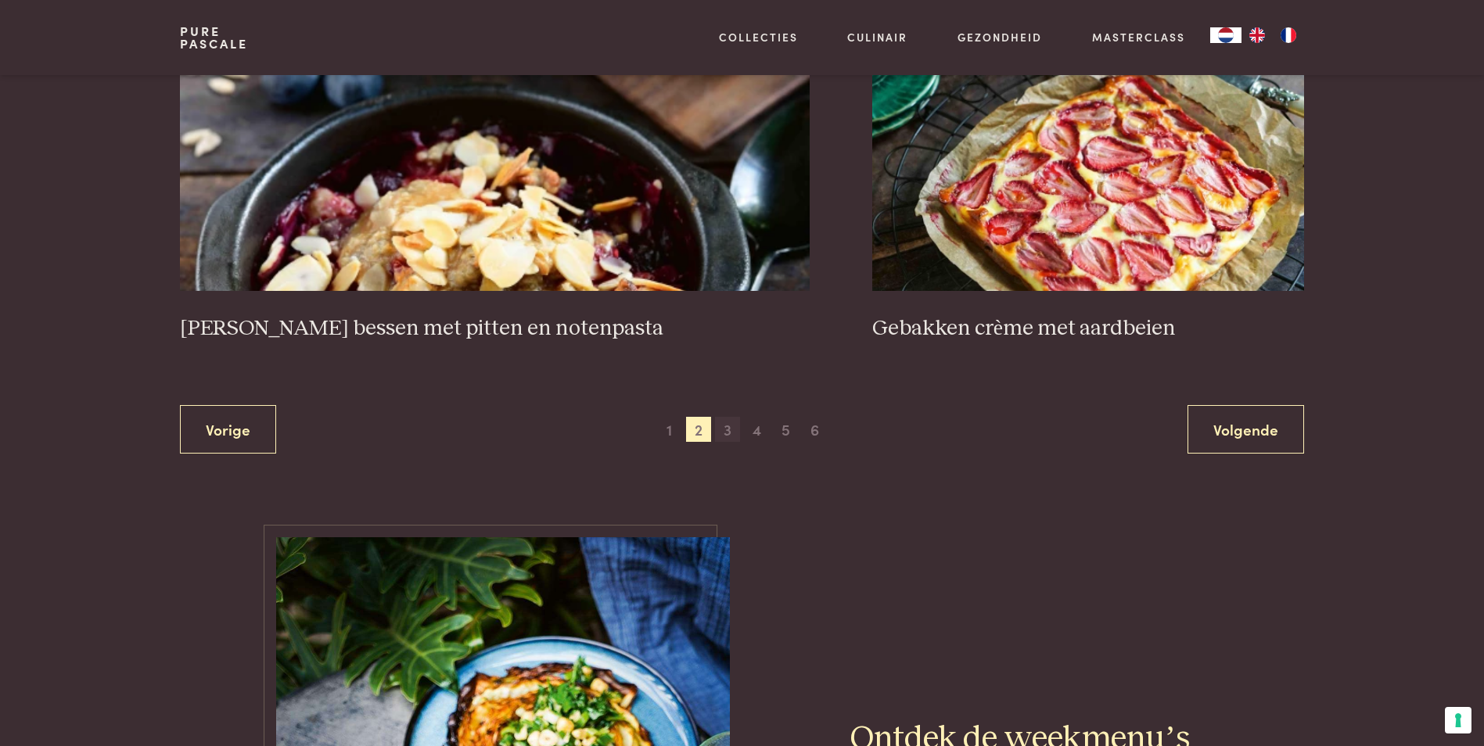
click at [727, 417] on span "3" at bounding box center [727, 429] width 25 height 25
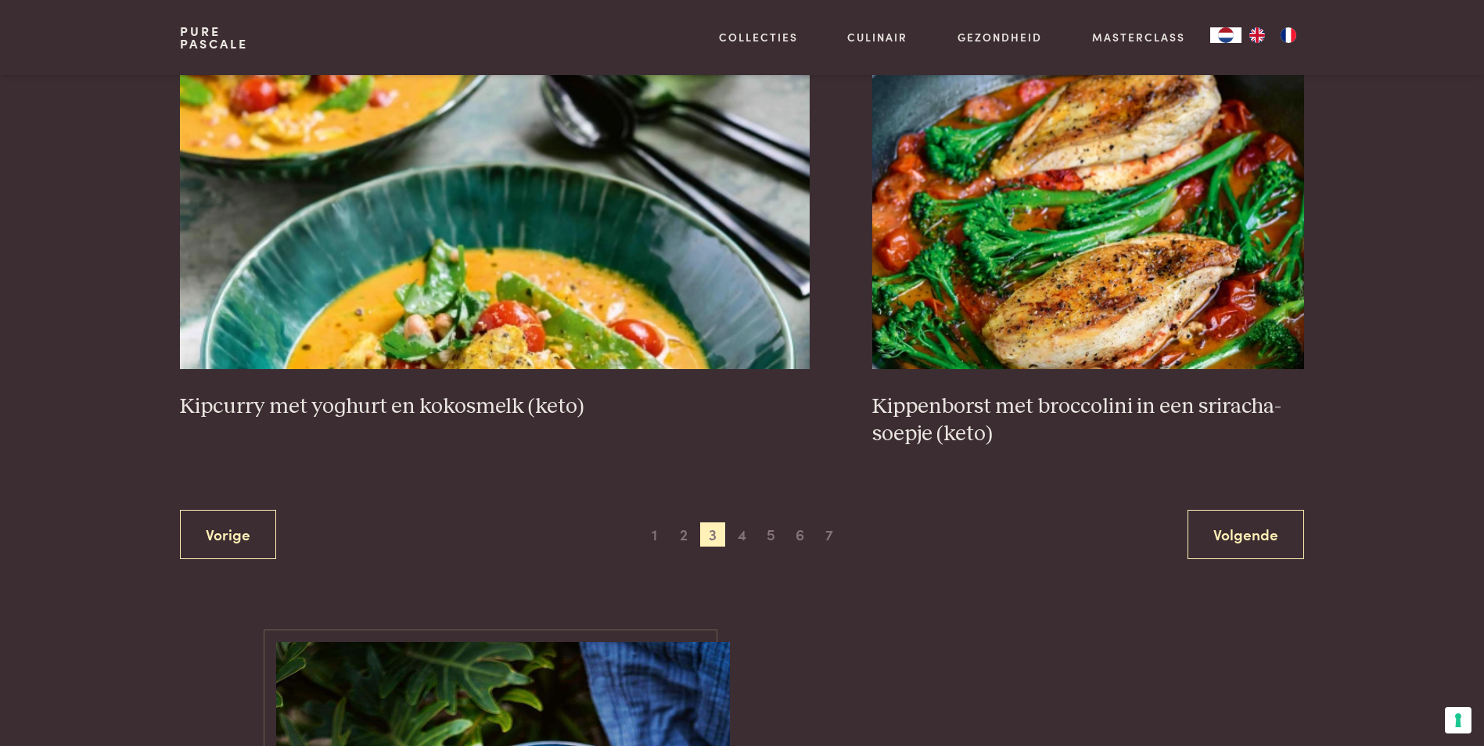
scroll to position [3176, 0]
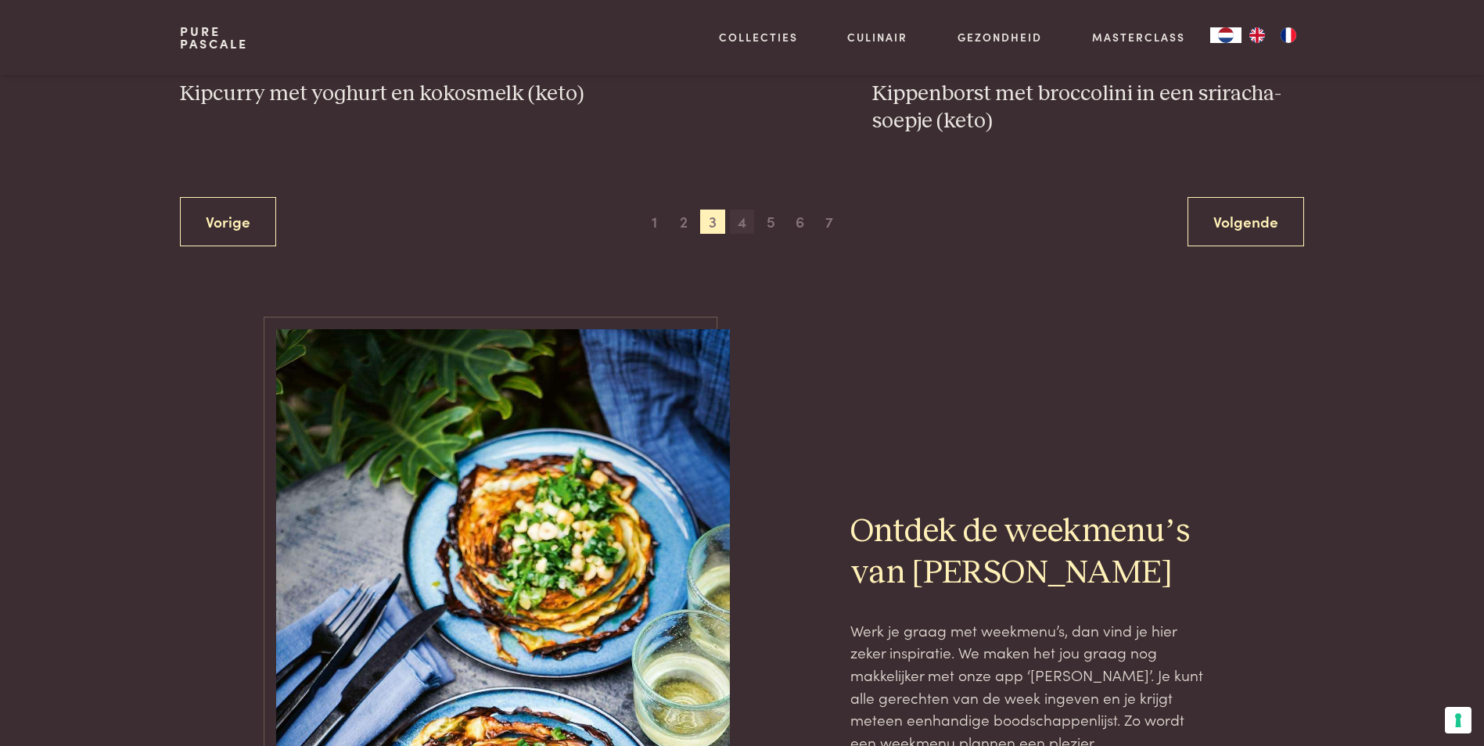
click at [746, 215] on span "4" at bounding box center [742, 222] width 25 height 25
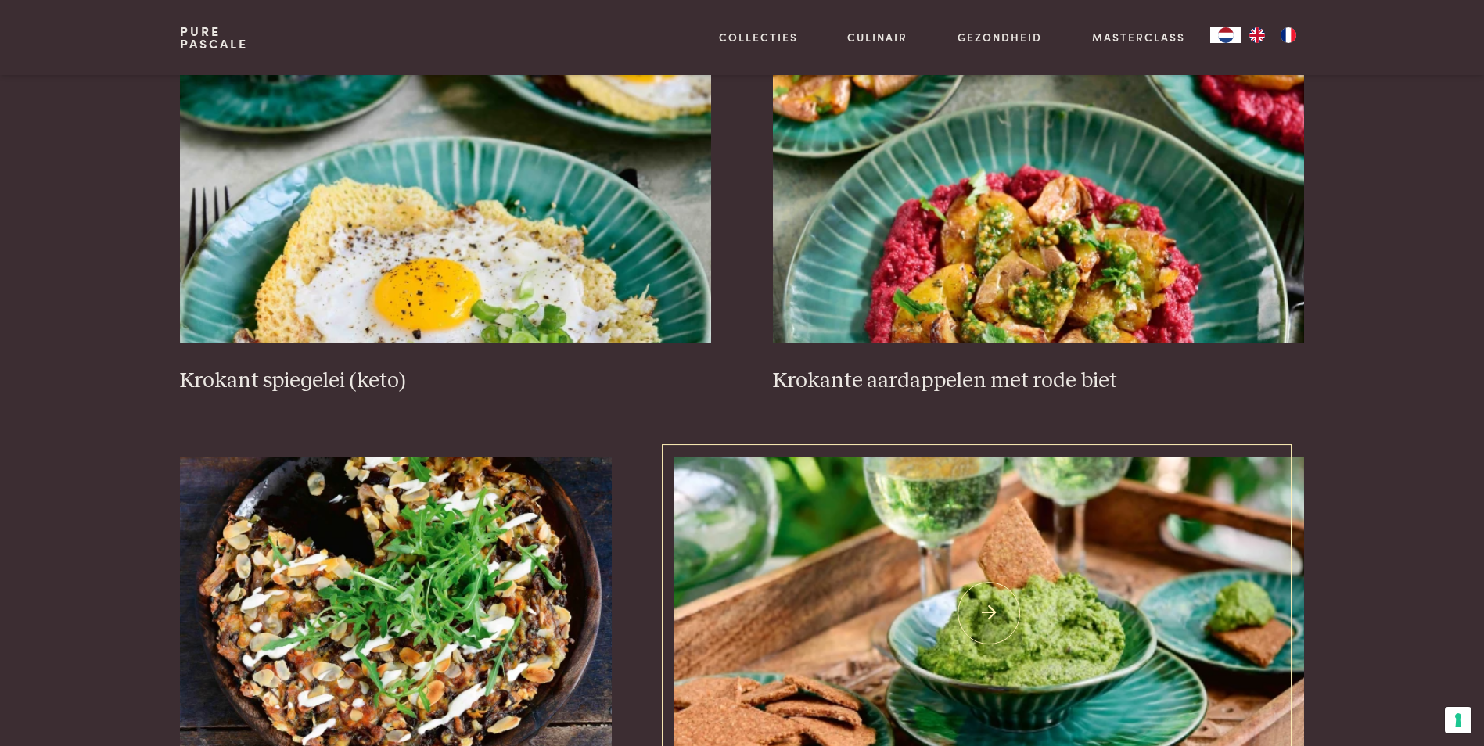
scroll to position [516, 0]
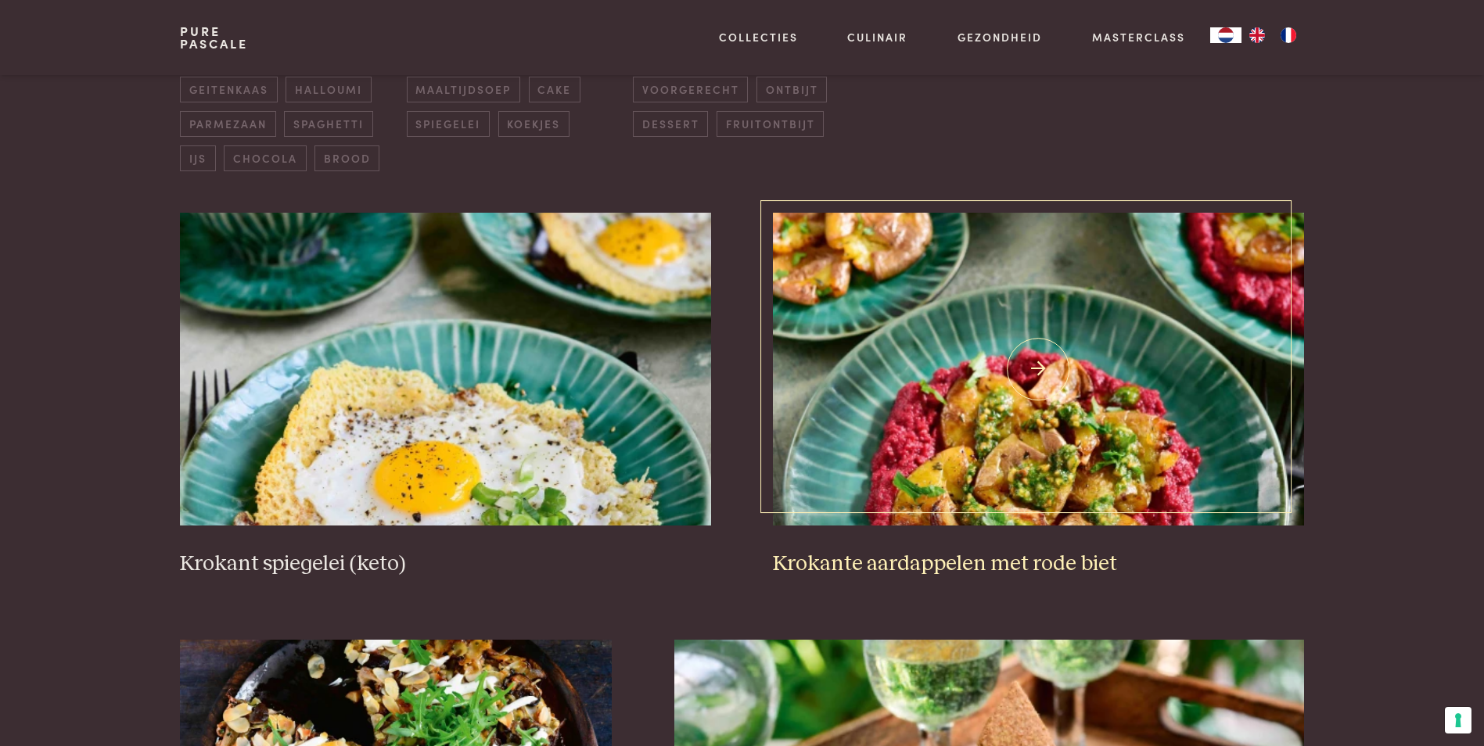
click at [1041, 557] on h3 "Krokante aardappelen met rode biet" at bounding box center [1038, 564] width 530 height 27
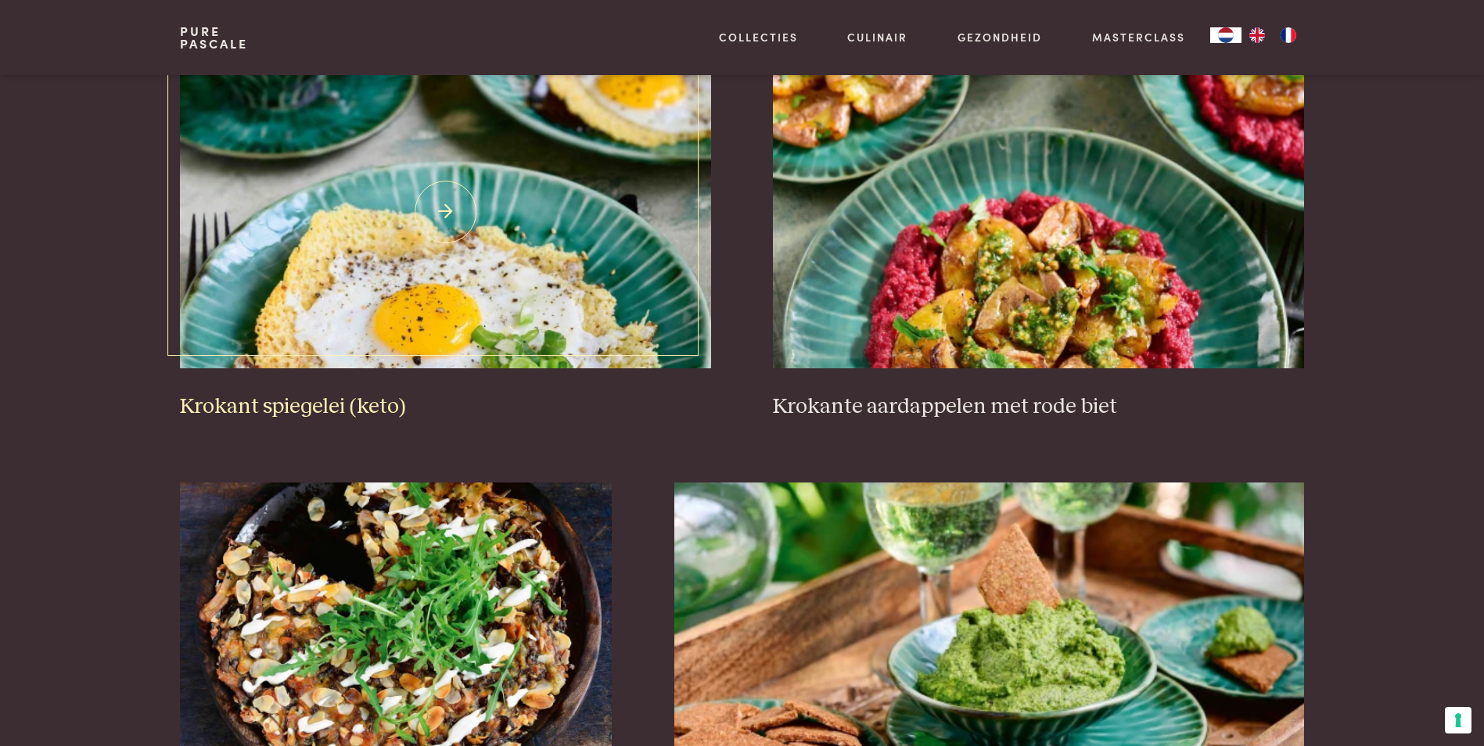
scroll to position [829, 0]
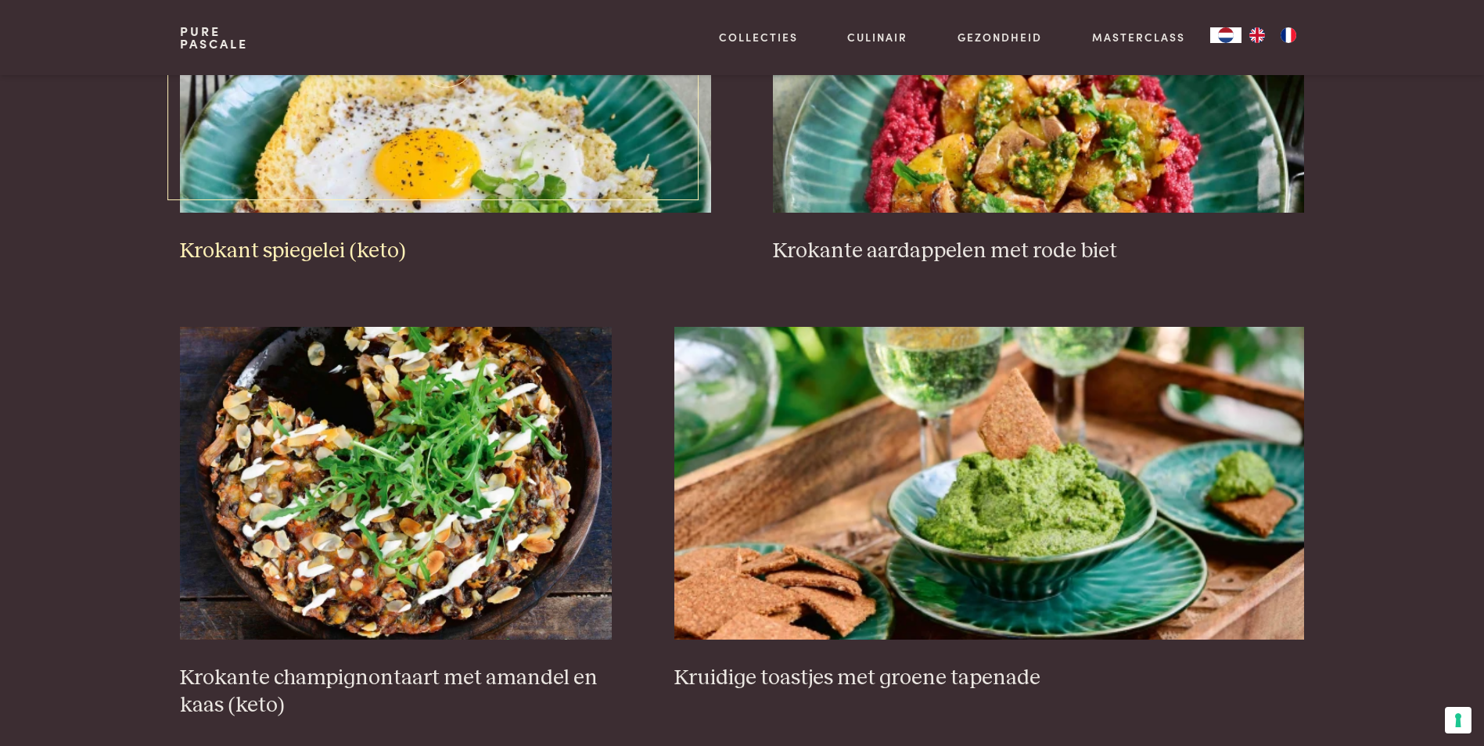
click at [402, 238] on h3 "Krokant spiegelei (keto)" at bounding box center [445, 251] width 530 height 27
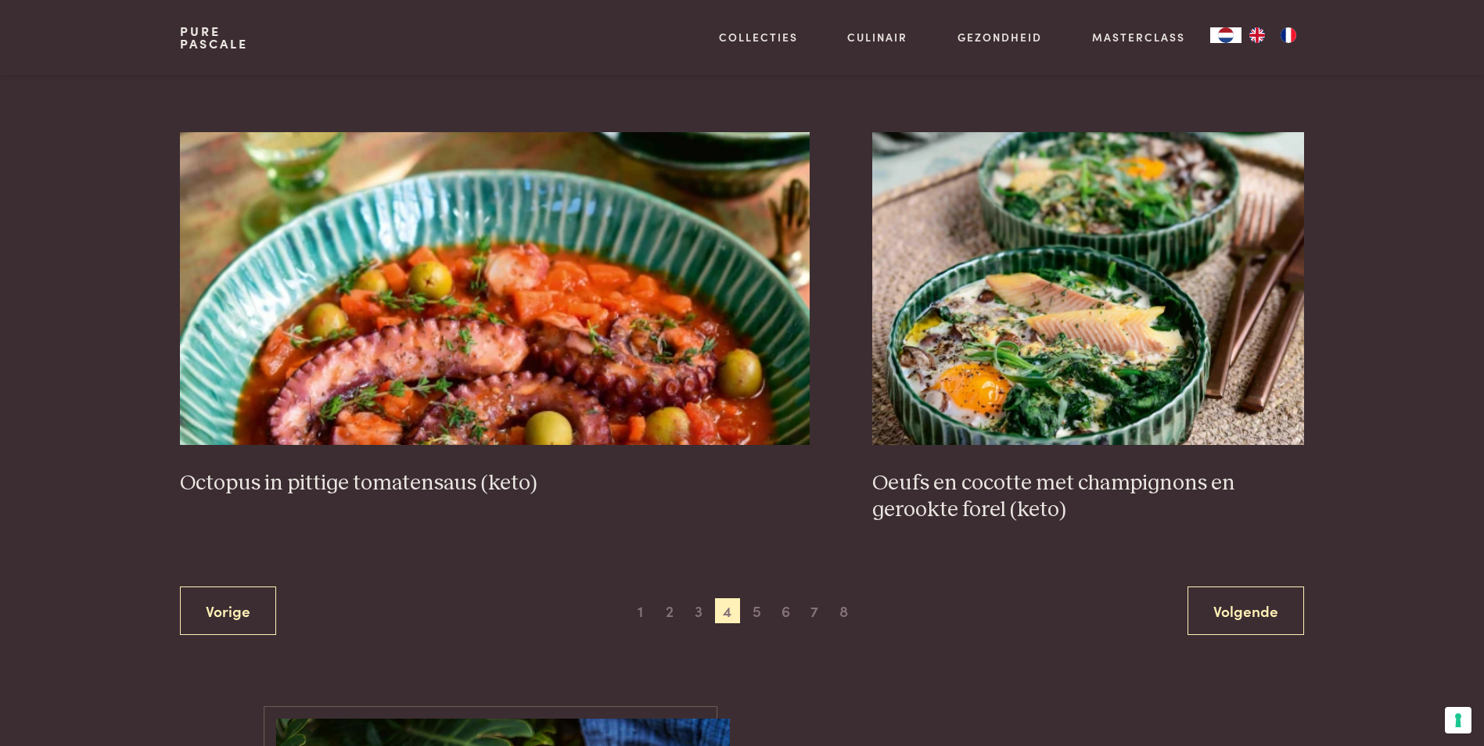
scroll to position [2863, 0]
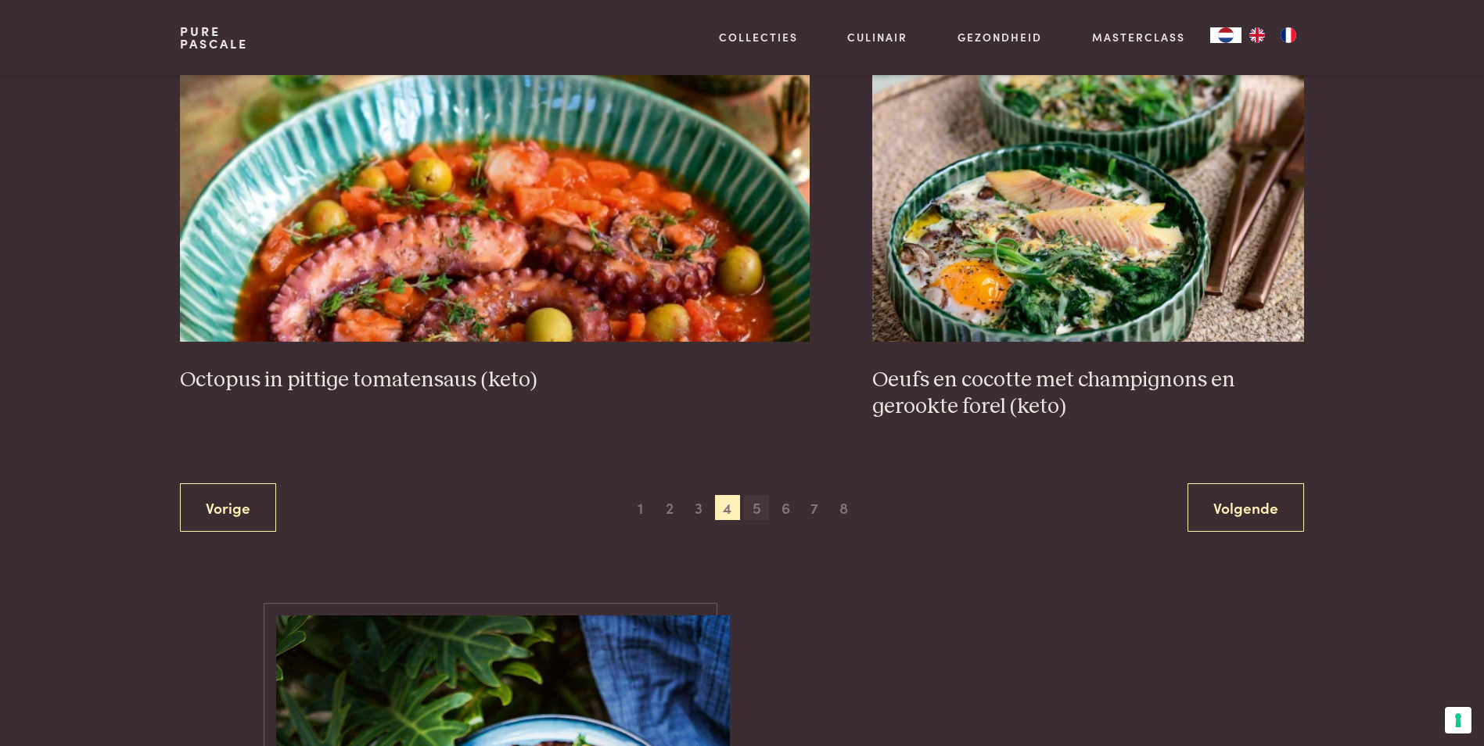
click at [757, 509] on span "5" at bounding box center [756, 507] width 25 height 25
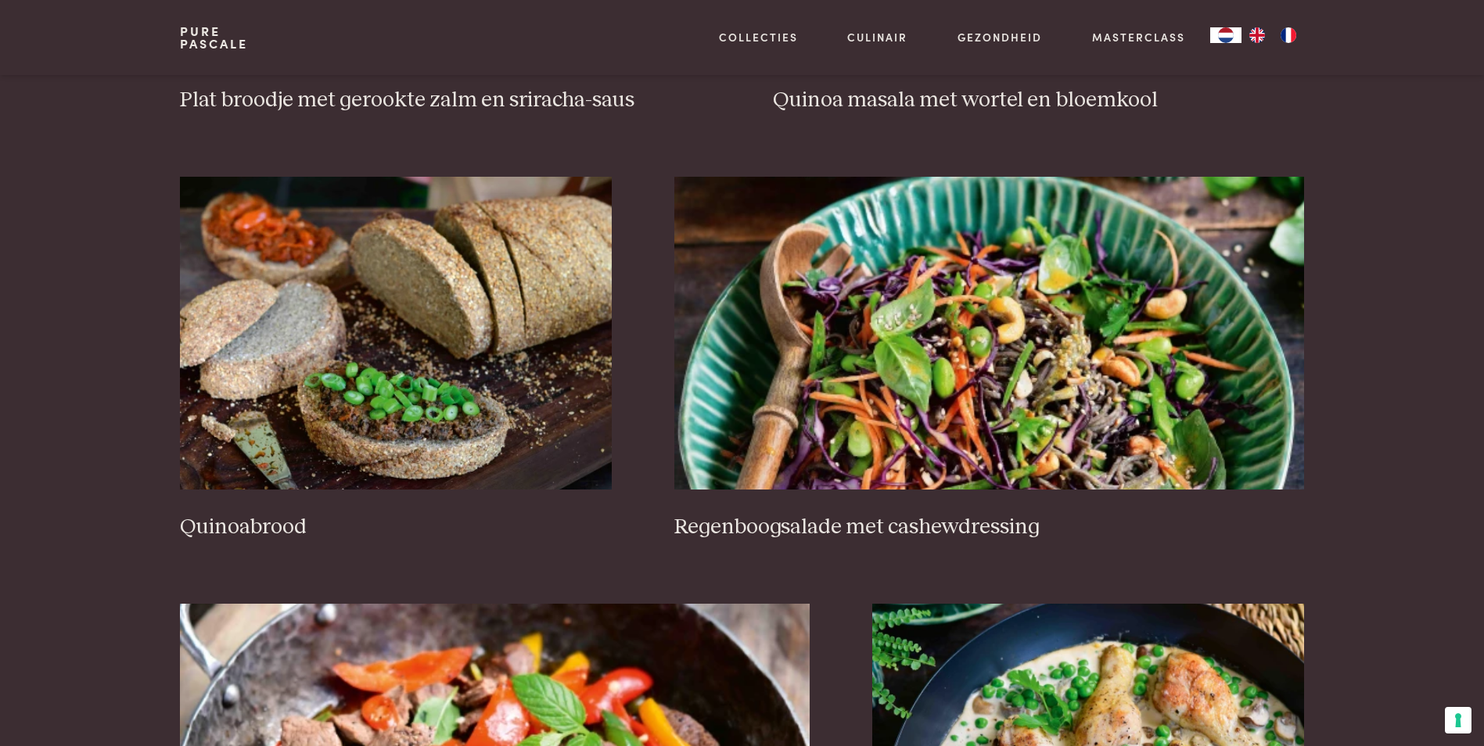
scroll to position [2002, 0]
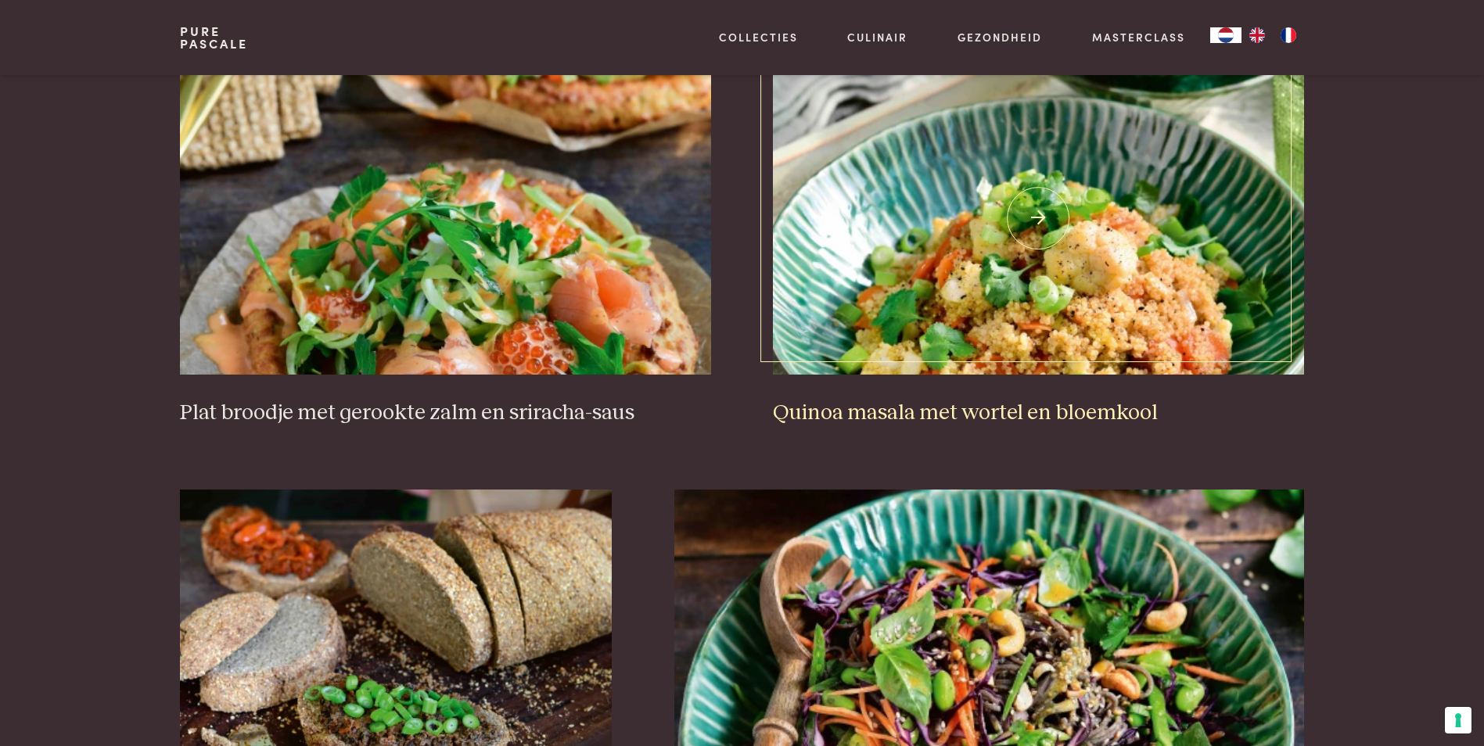
click at [1025, 172] on img at bounding box center [1038, 218] width 530 height 313
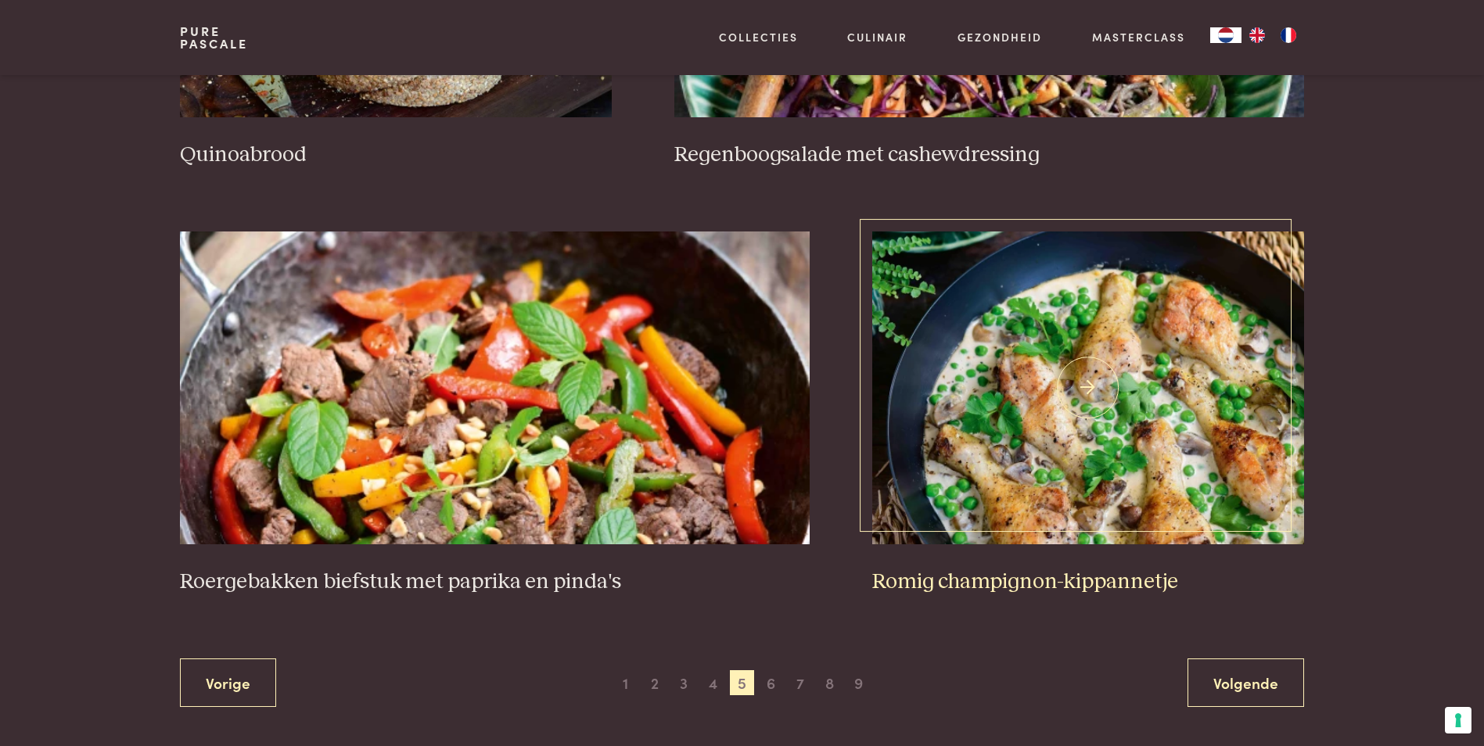
scroll to position [2785, 0]
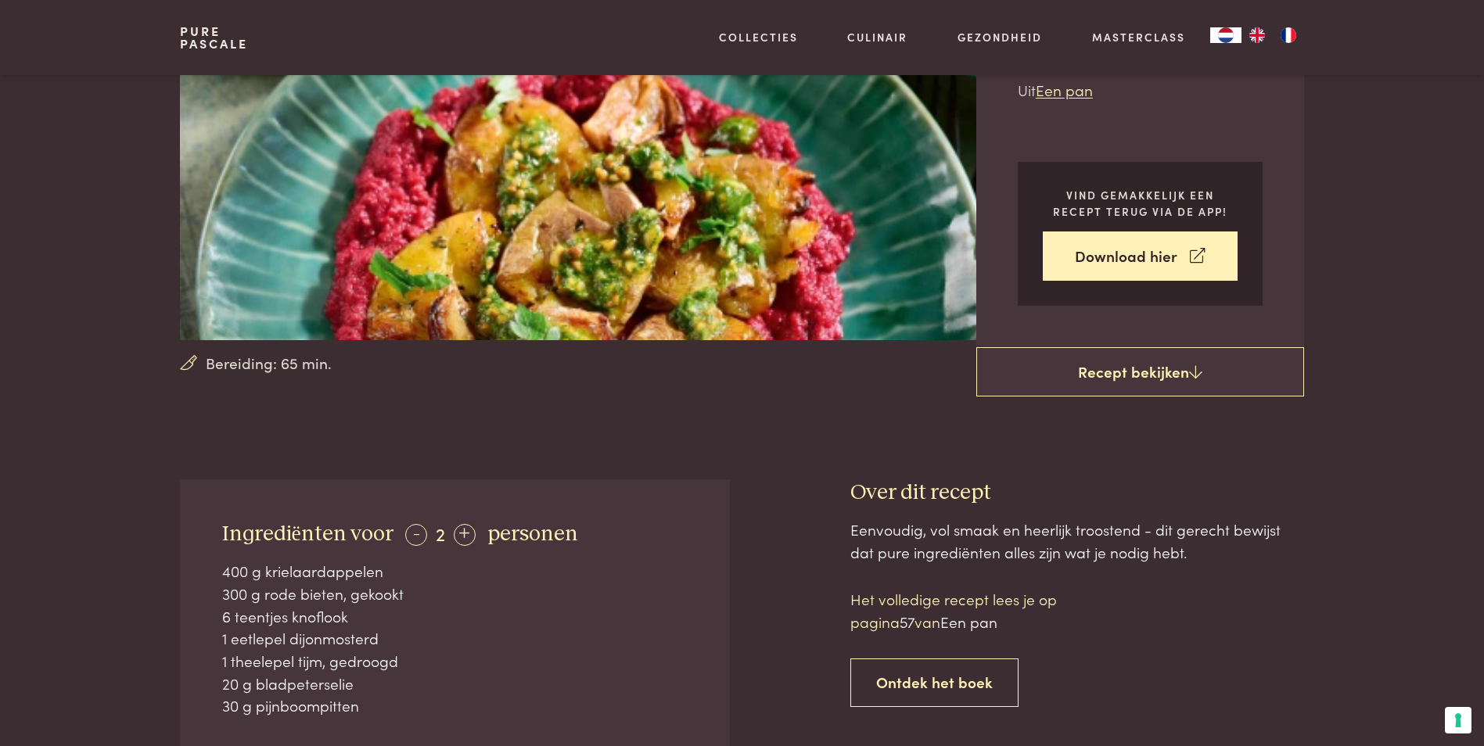
scroll to position [235, 0]
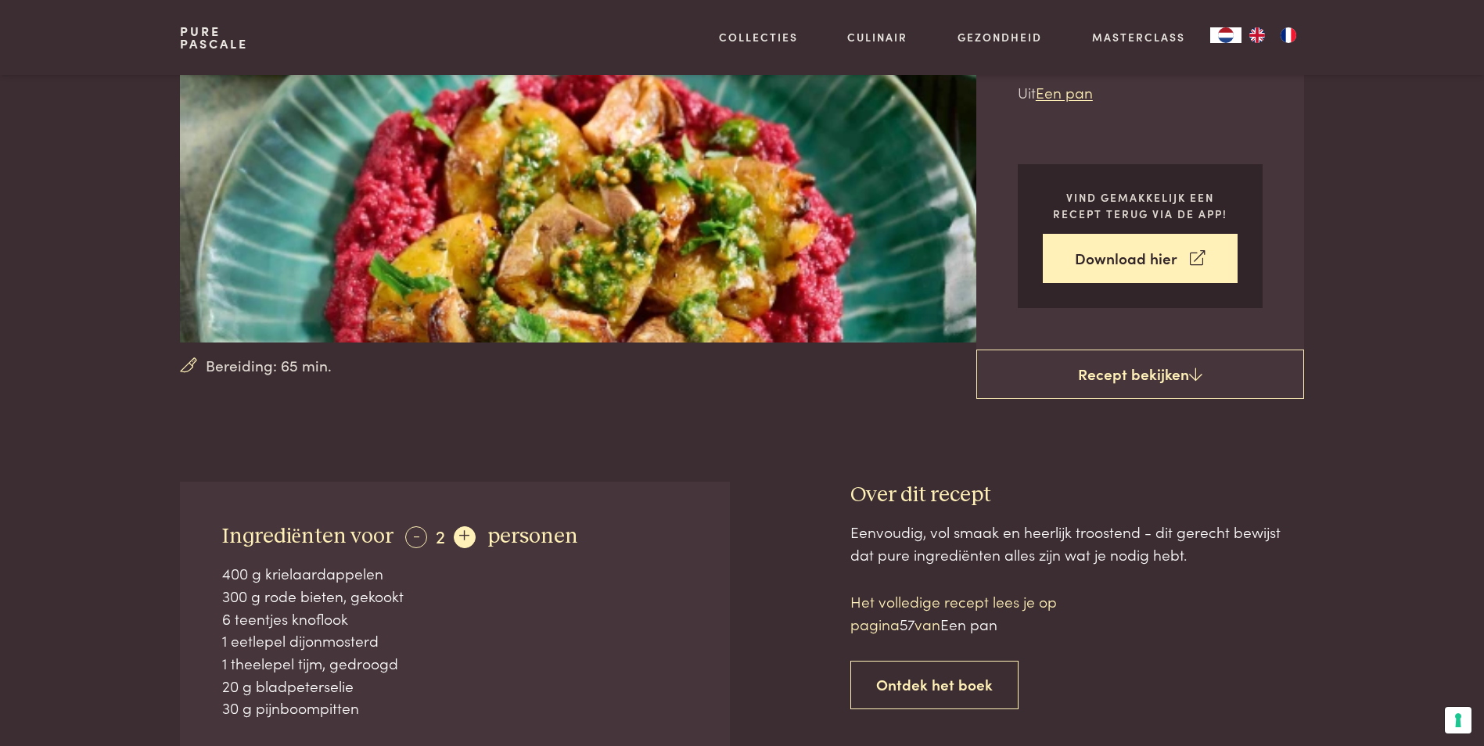
click at [456, 534] on div "+" at bounding box center [465, 538] width 22 height 22
click at [456, 534] on div "+" at bounding box center [466, 538] width 22 height 22
click at [457, 534] on div "+" at bounding box center [466, 538] width 22 height 22
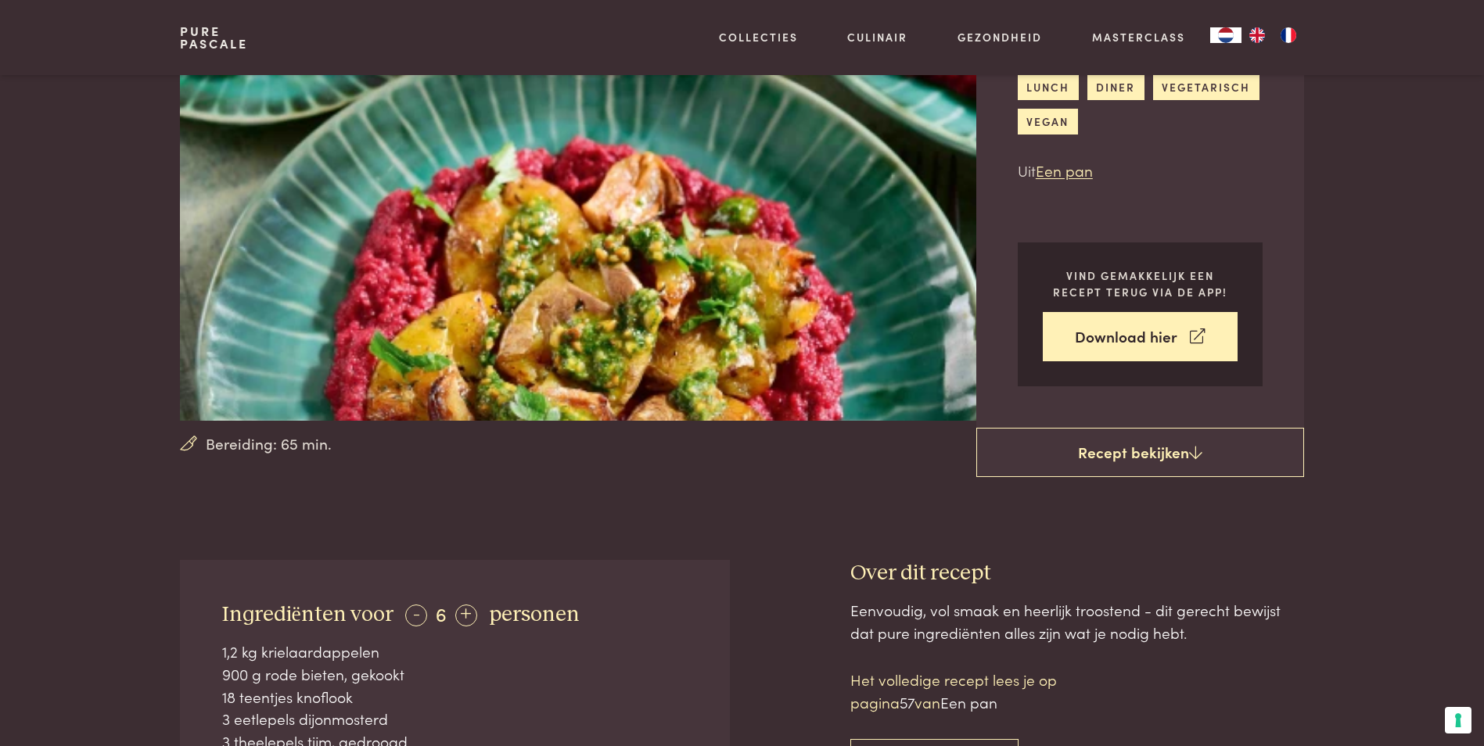
scroll to position [0, 0]
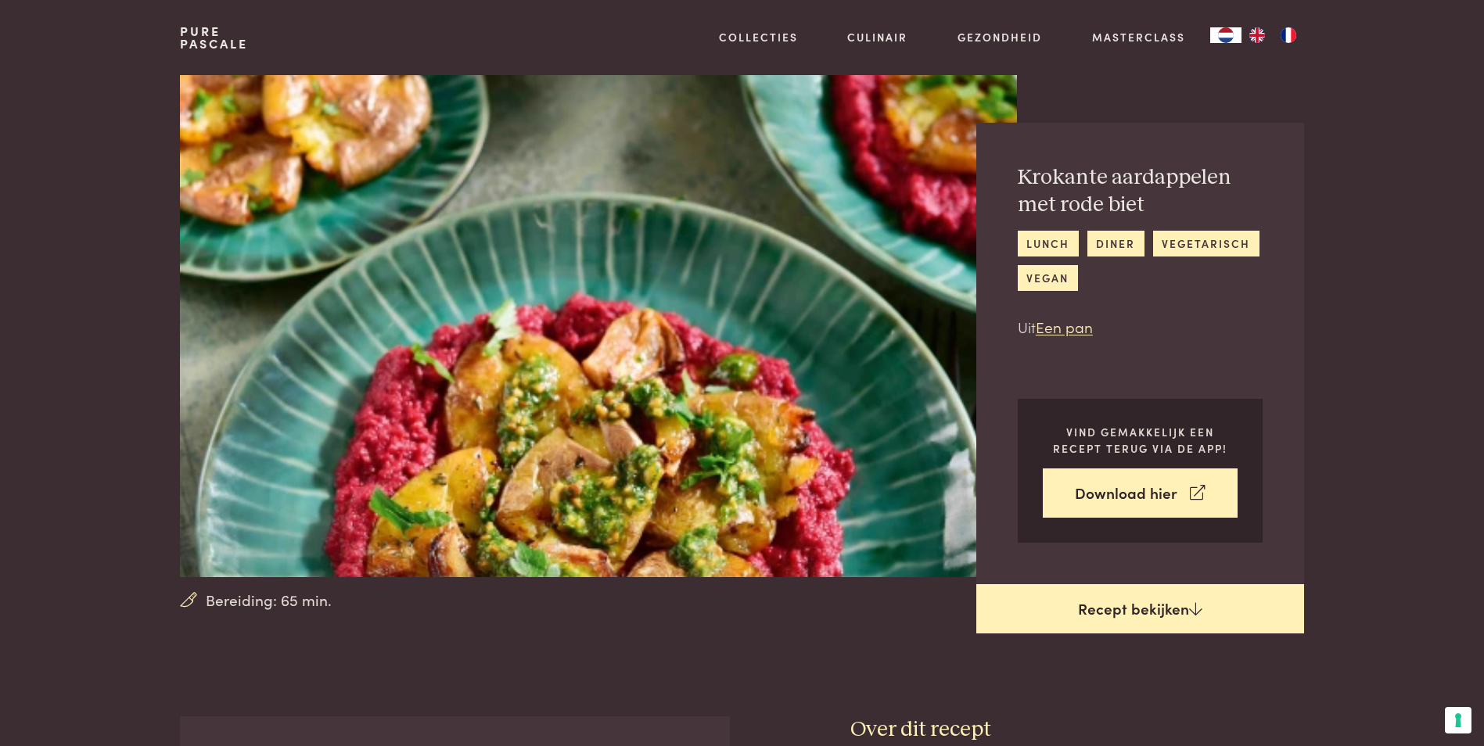
click at [1139, 604] on link "Recept bekijken" at bounding box center [1140, 609] width 328 height 50
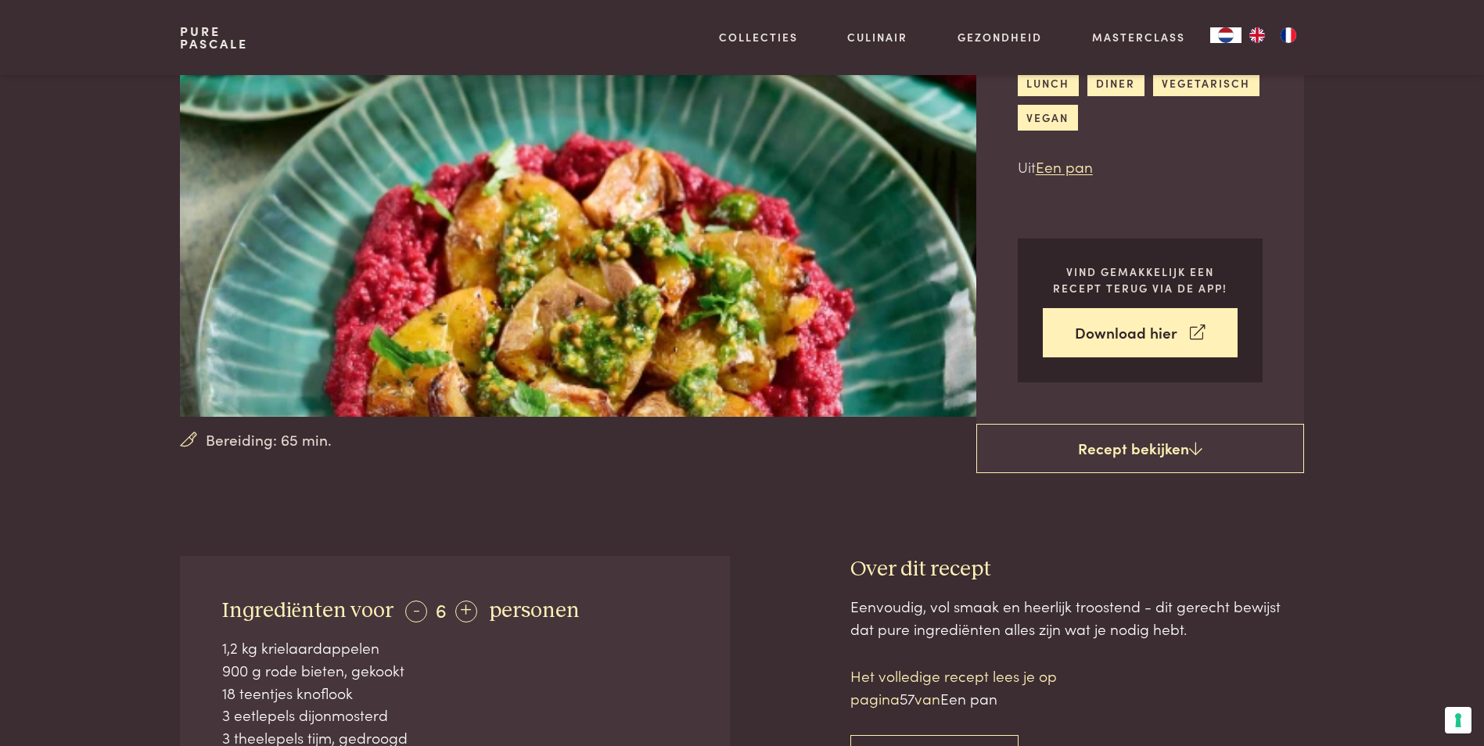
scroll to position [325, 0]
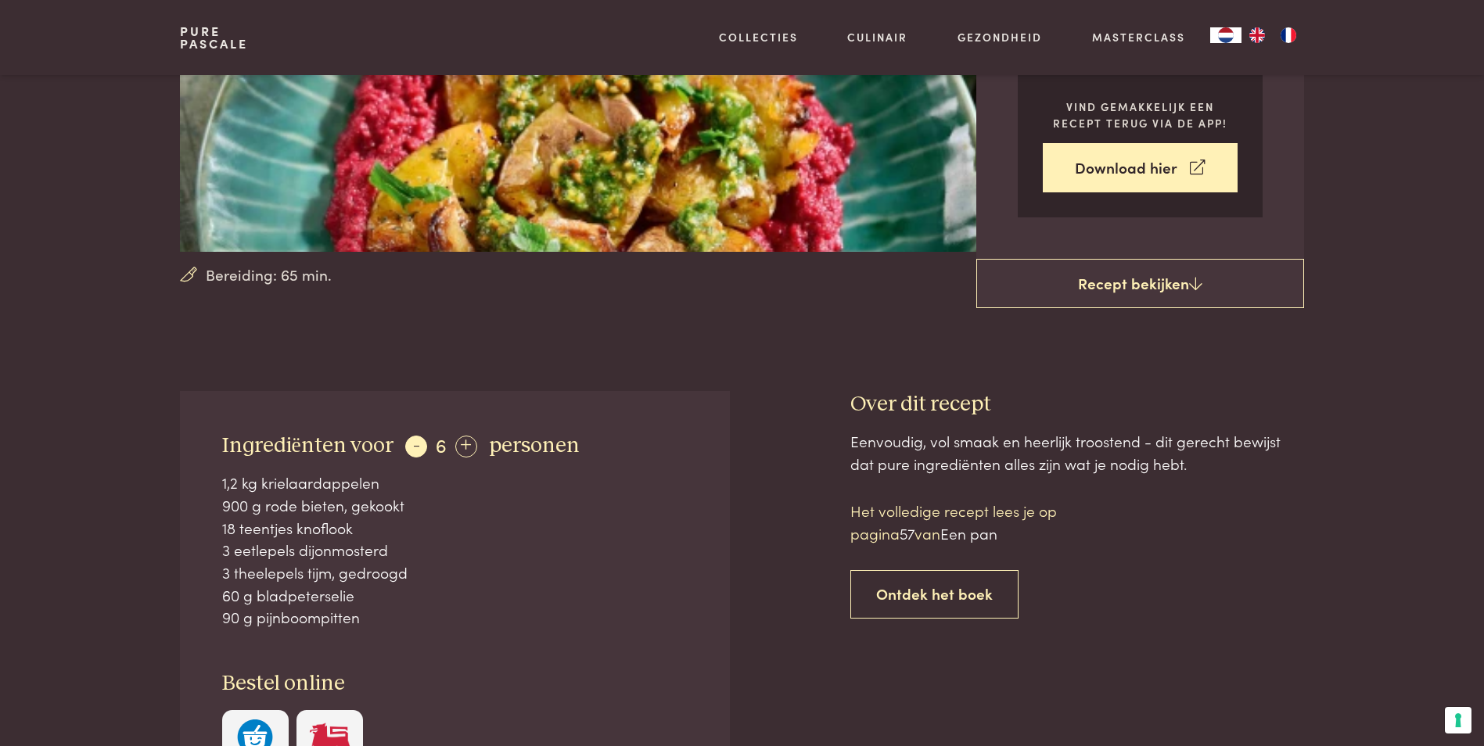
click at [419, 447] on div "-" at bounding box center [416, 447] width 22 height 22
click at [415, 446] on div "-" at bounding box center [416, 447] width 22 height 22
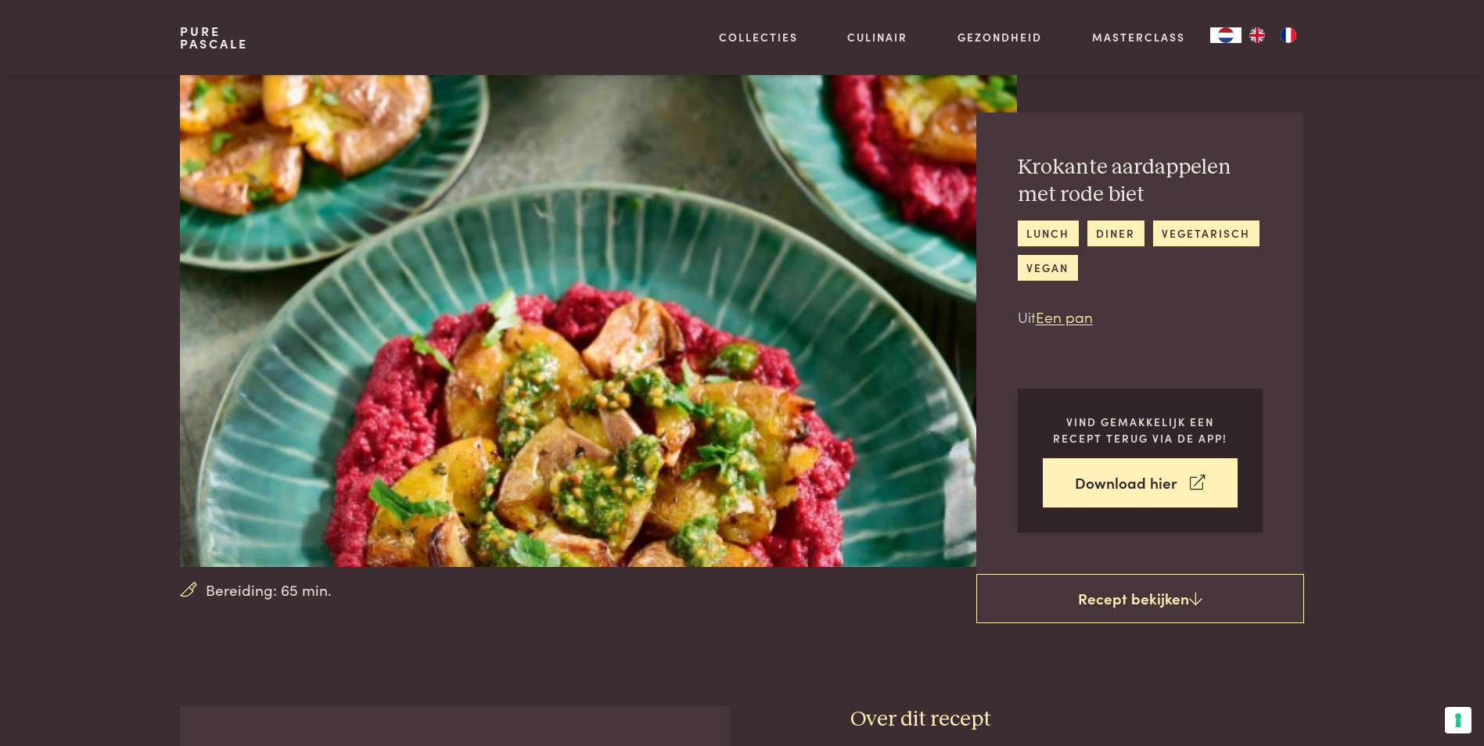
scroll to position [0, 0]
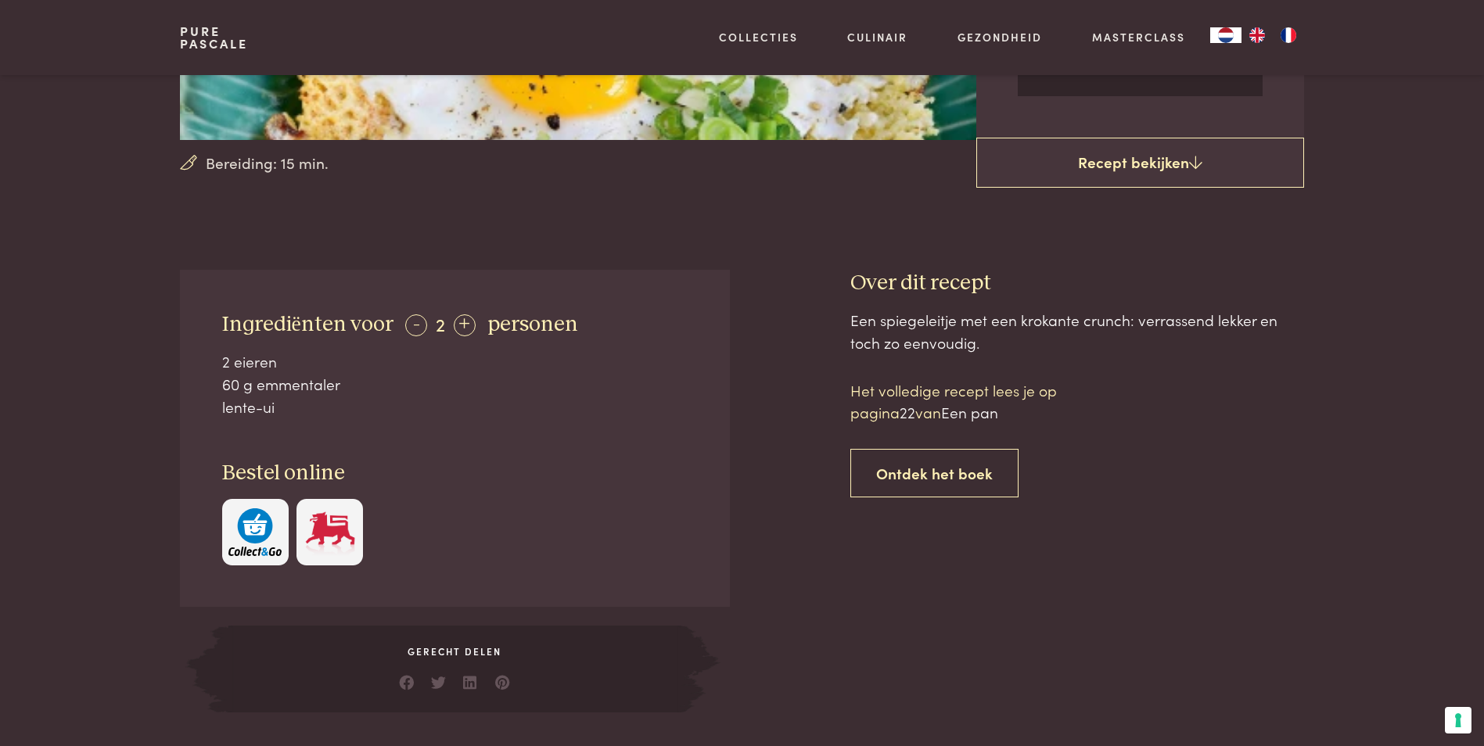
scroll to position [548, 0]
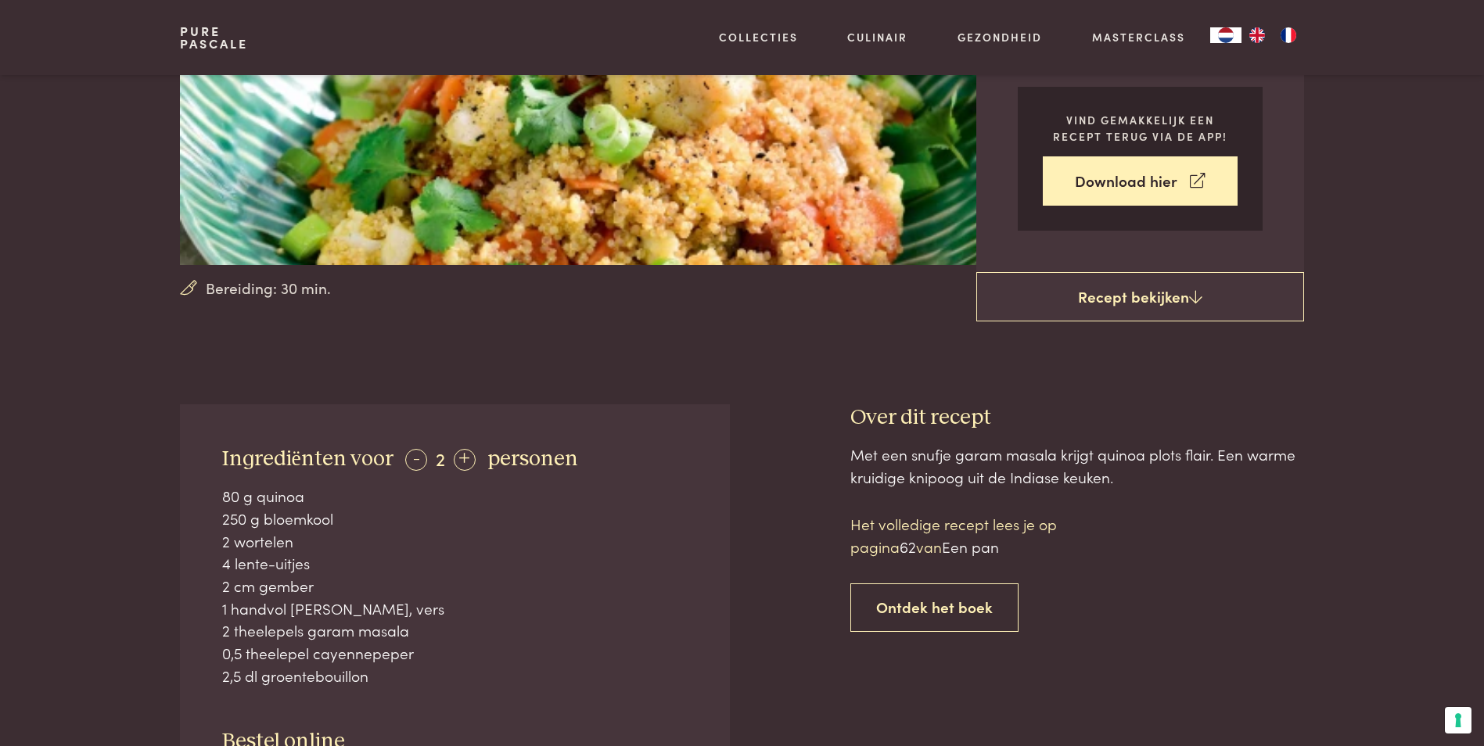
scroll to position [313, 0]
